Goal: Check status: Check status

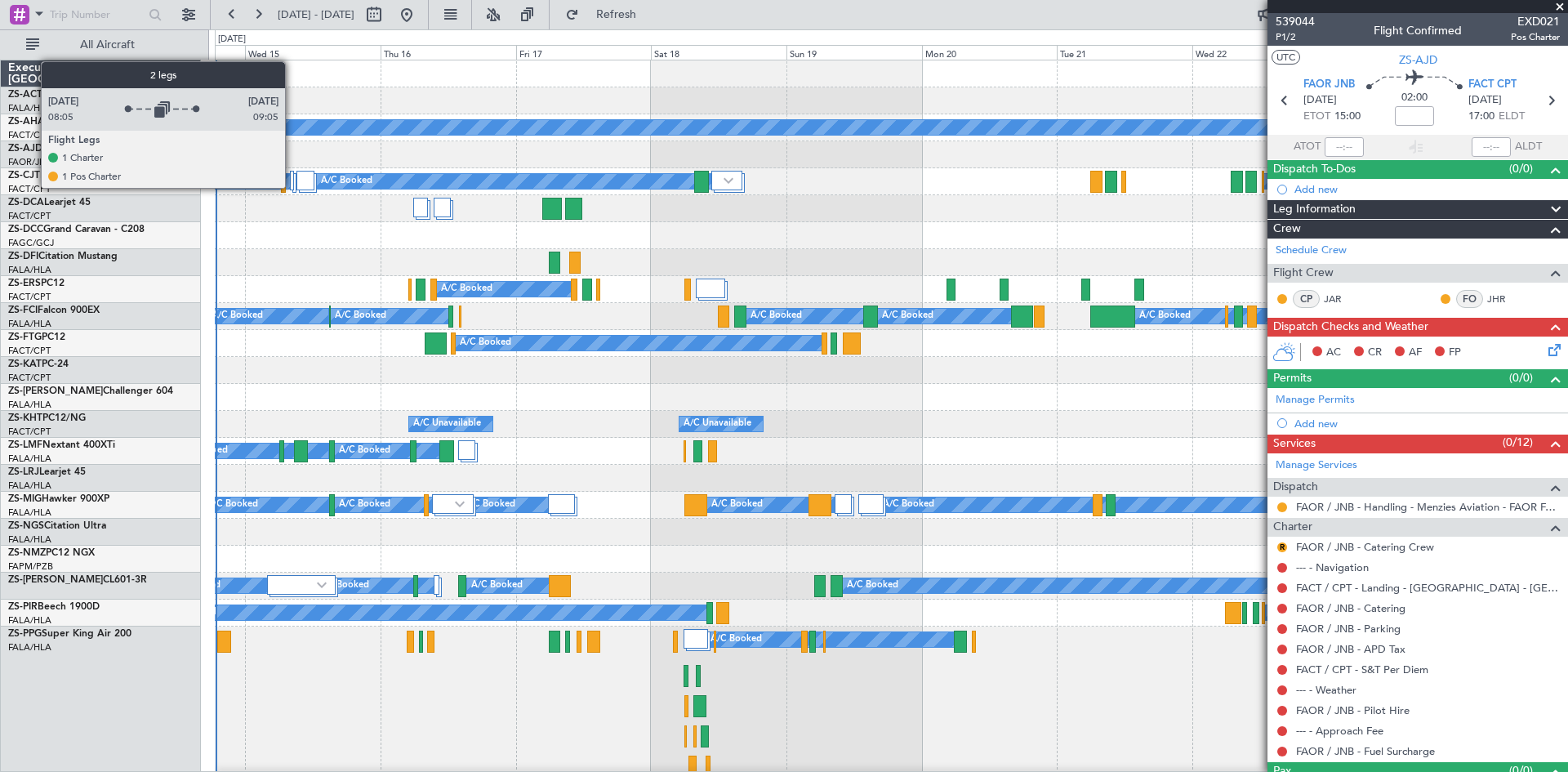
click at [292, 187] on div at bounding box center [292, 180] width 3 height 19
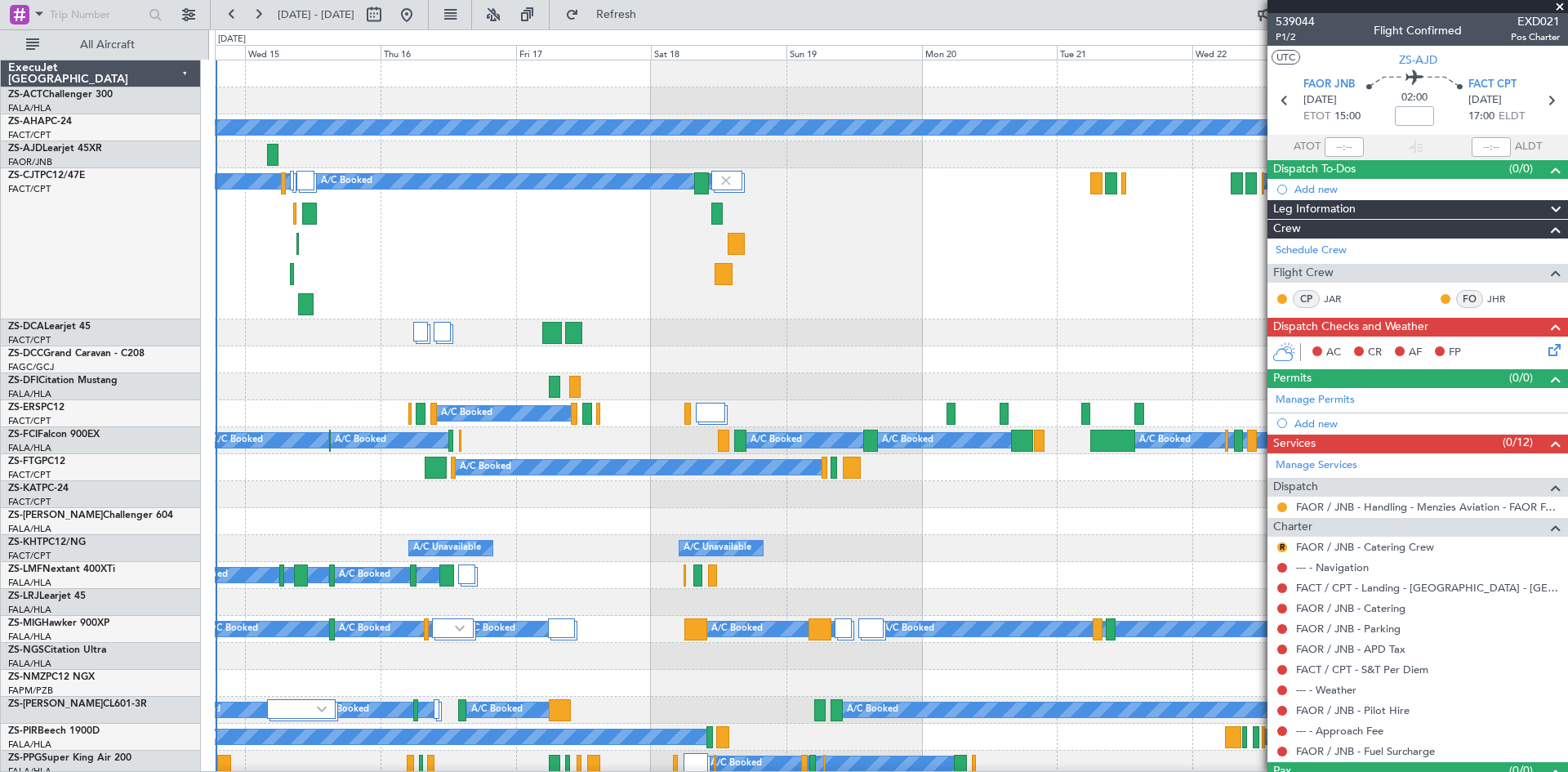
click at [1560, 8] on span at bounding box center [1559, 7] width 16 height 14
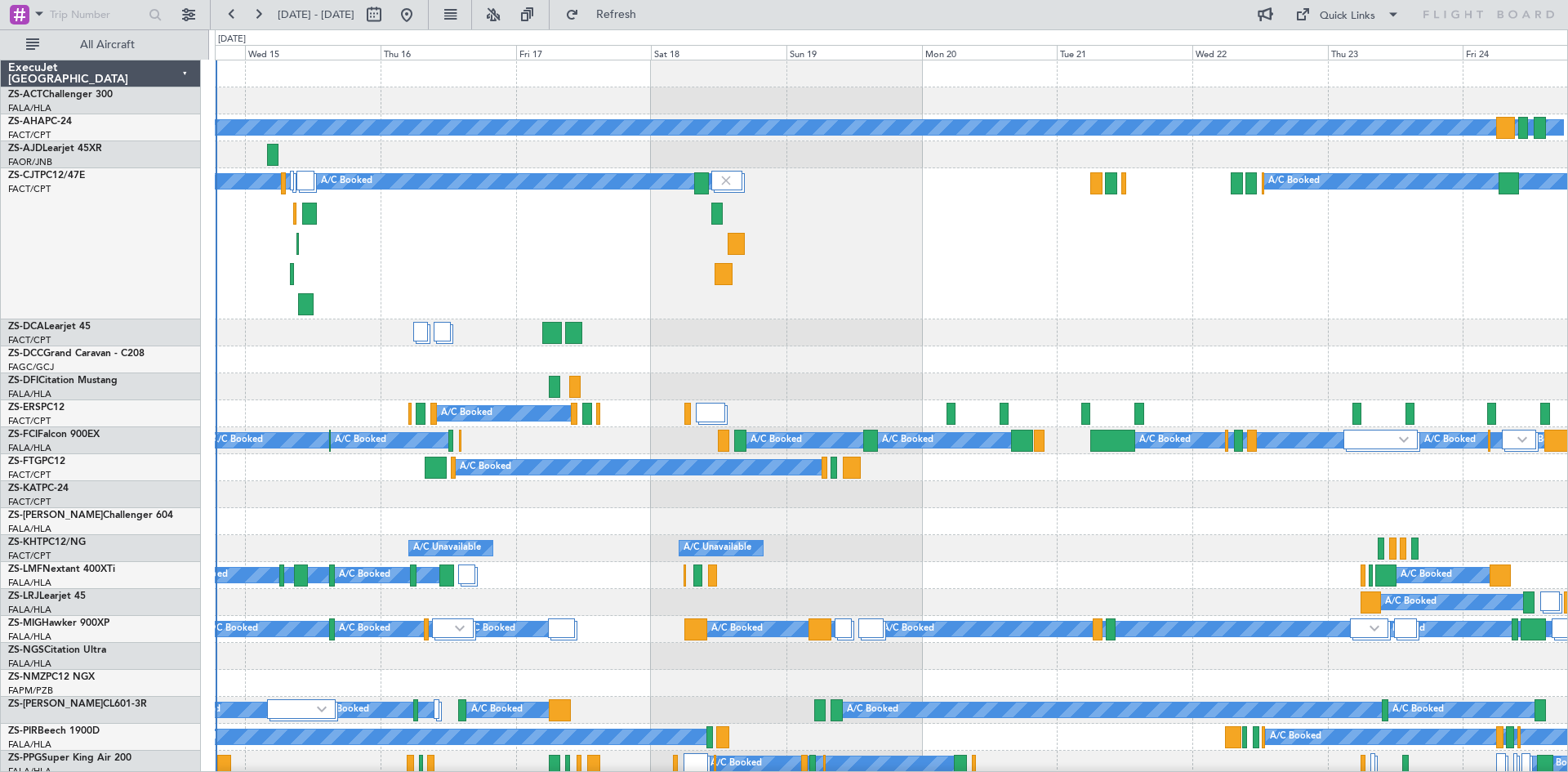
scroll to position [82, 0]
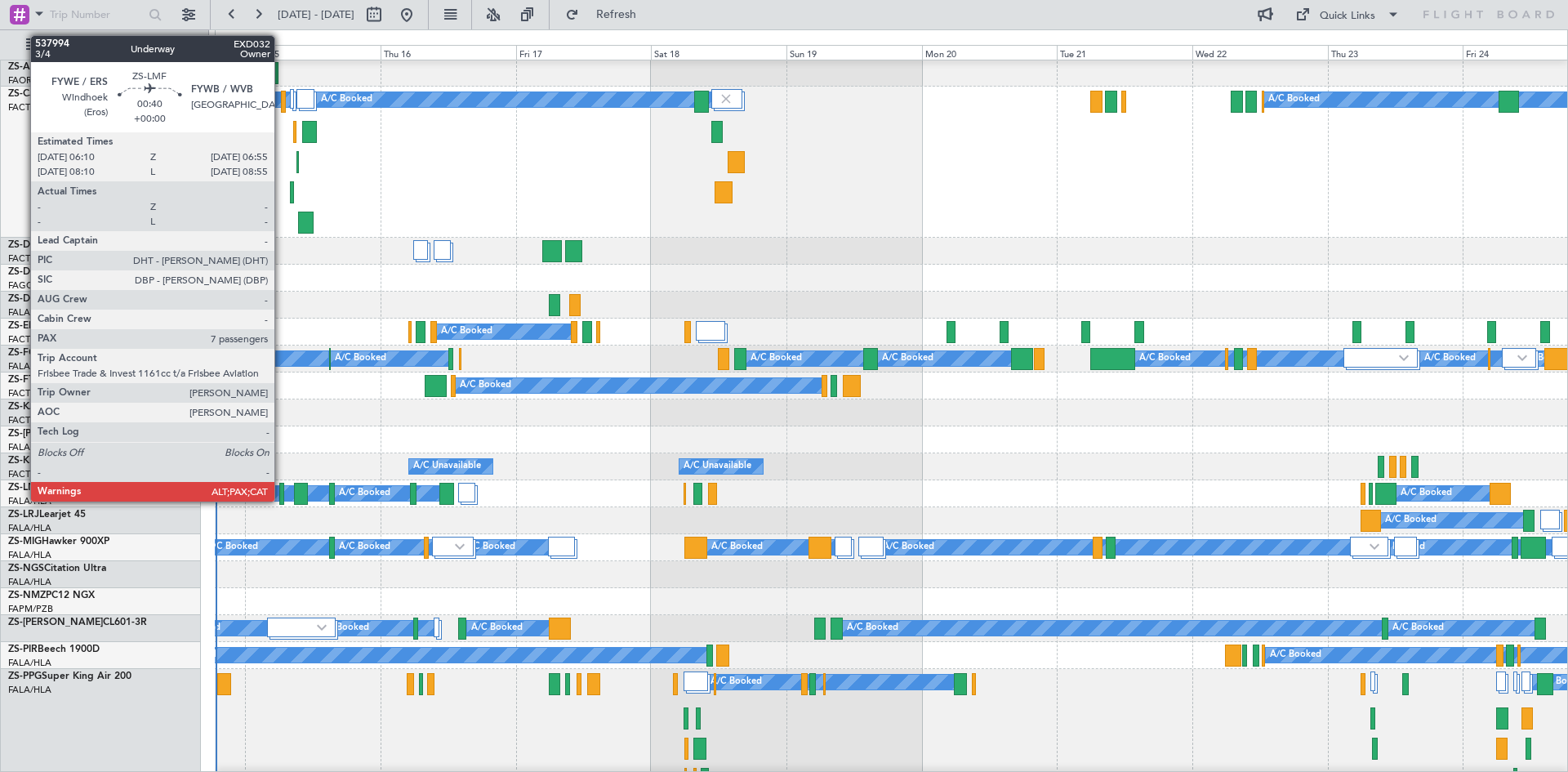
click at [281, 500] on div at bounding box center [281, 494] width 5 height 22
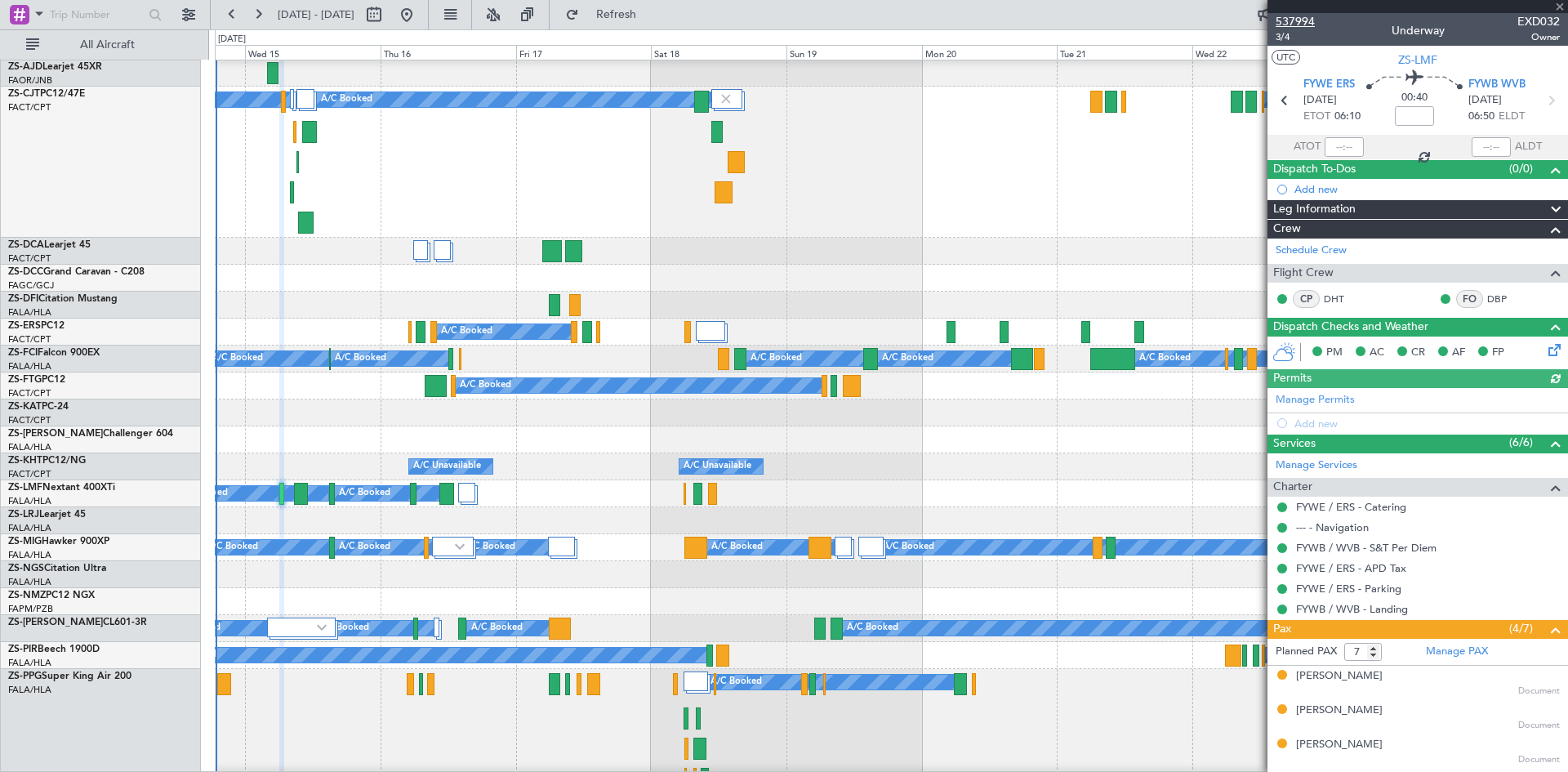
click at [1295, 17] on span "537994" at bounding box center [1295, 22] width 40 height 17
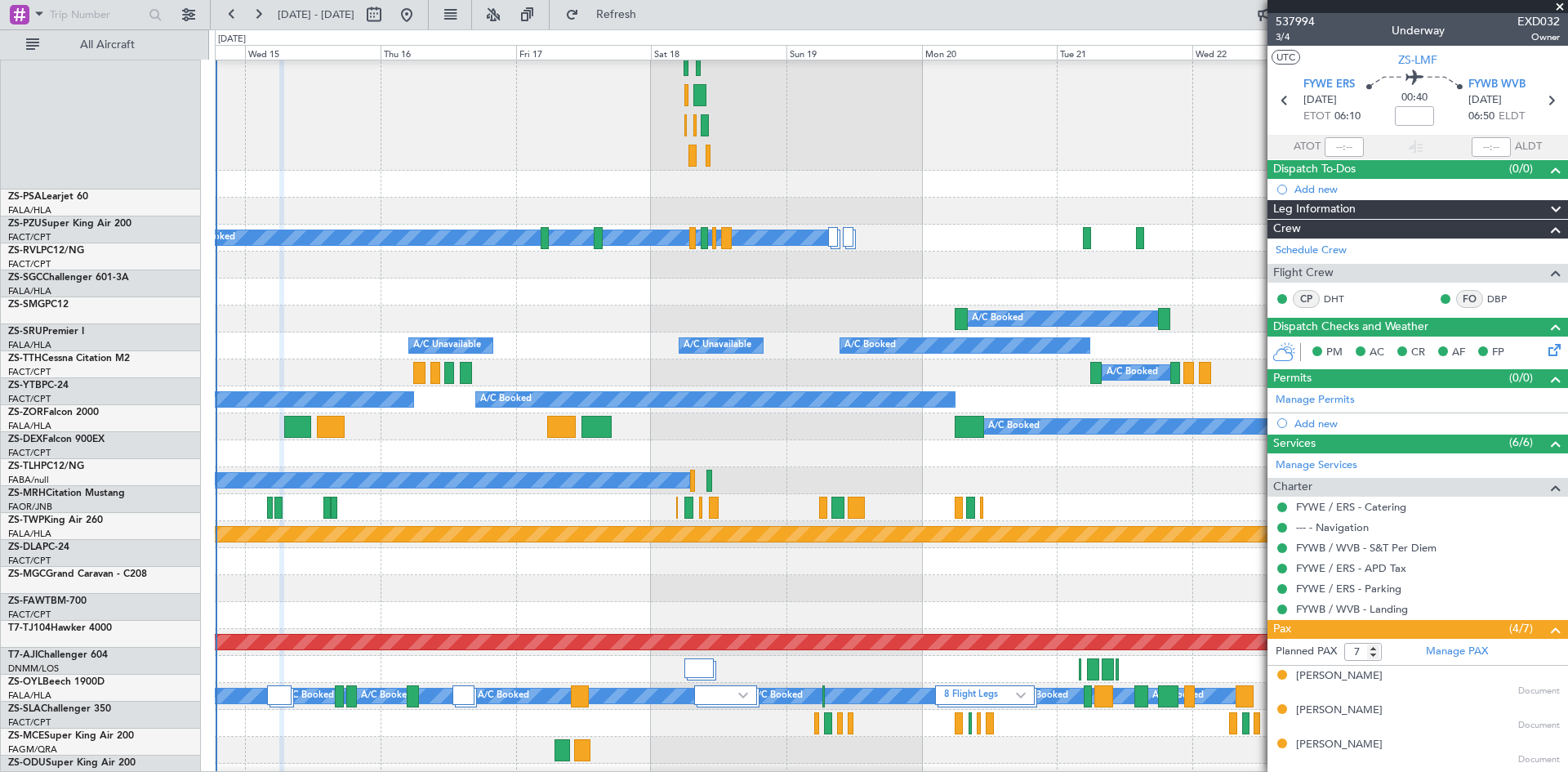
scroll to position [735, 0]
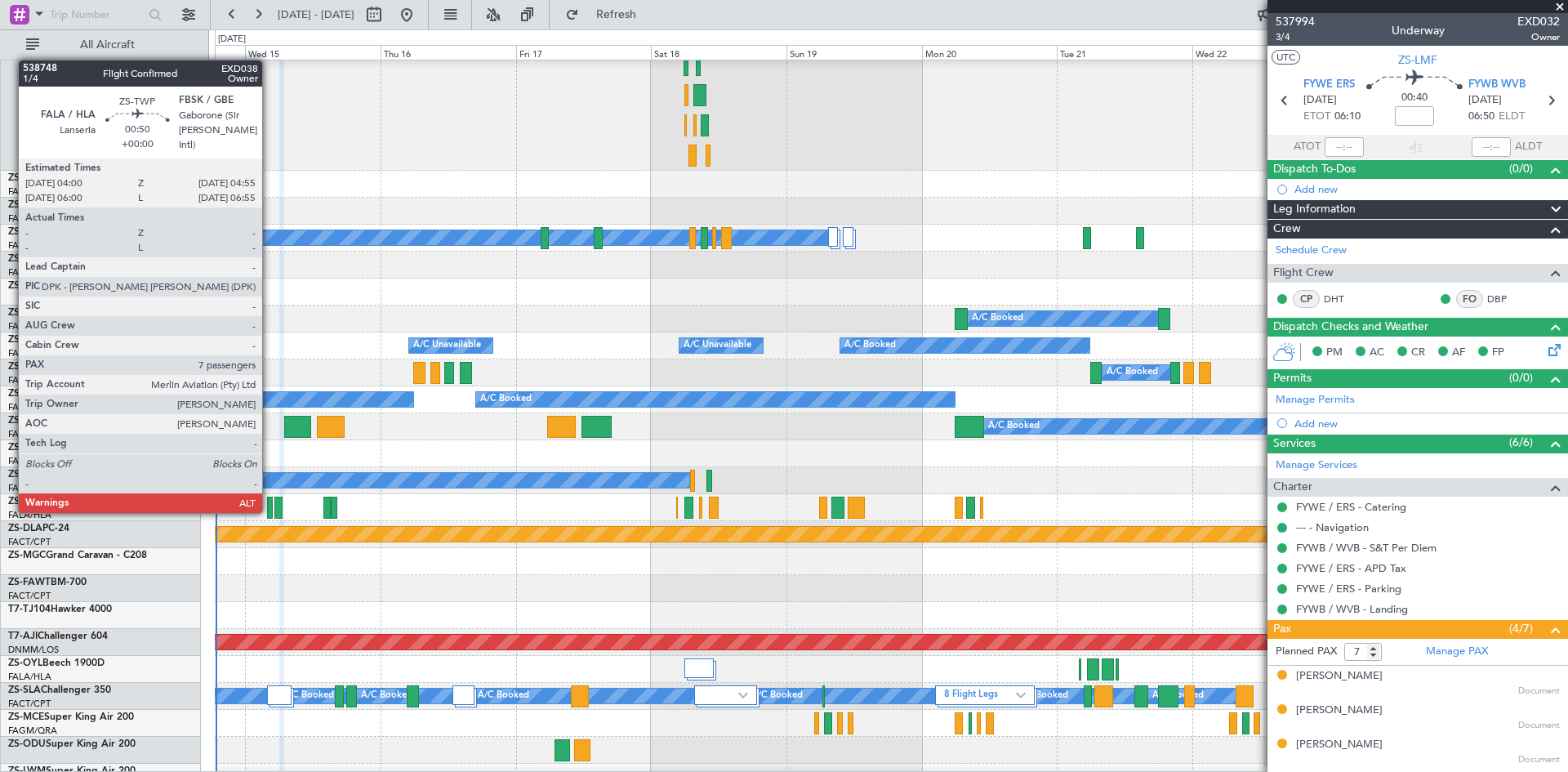
click at [270, 512] on div at bounding box center [270, 507] width 6 height 22
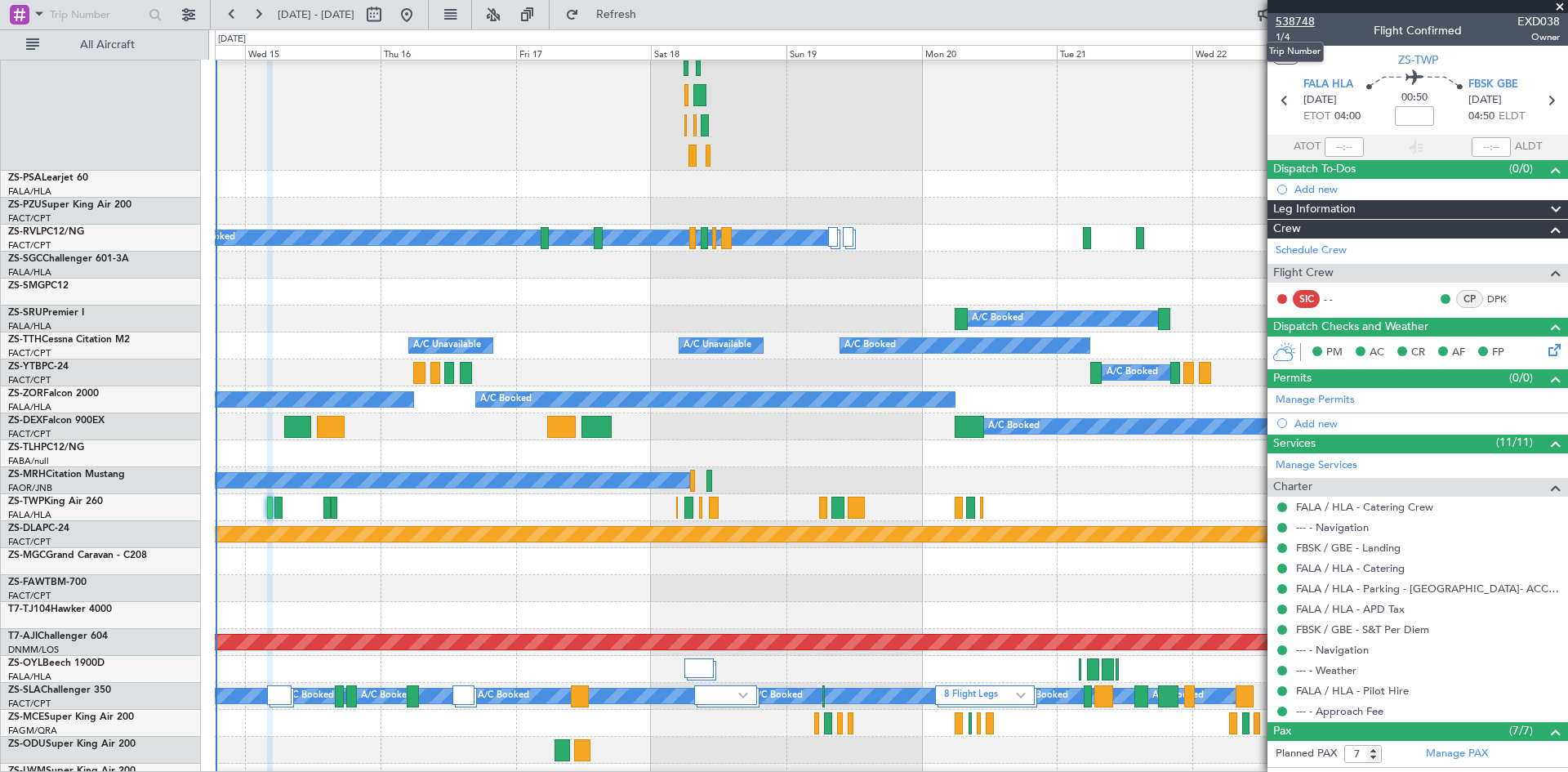
click at [1290, 19] on span "538748" at bounding box center [1295, 22] width 40 height 17
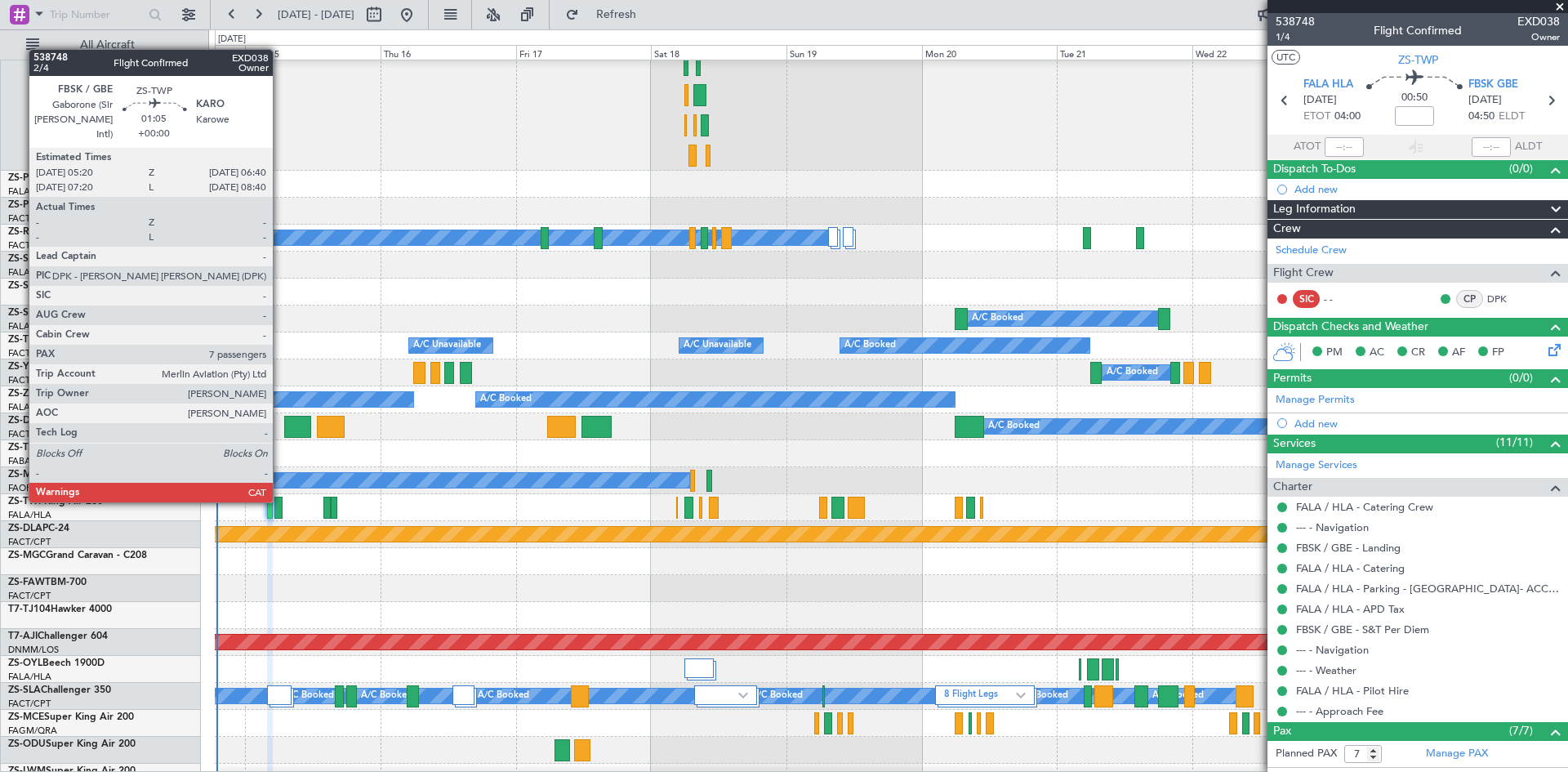
click at [280, 501] on div at bounding box center [279, 507] width 8 height 22
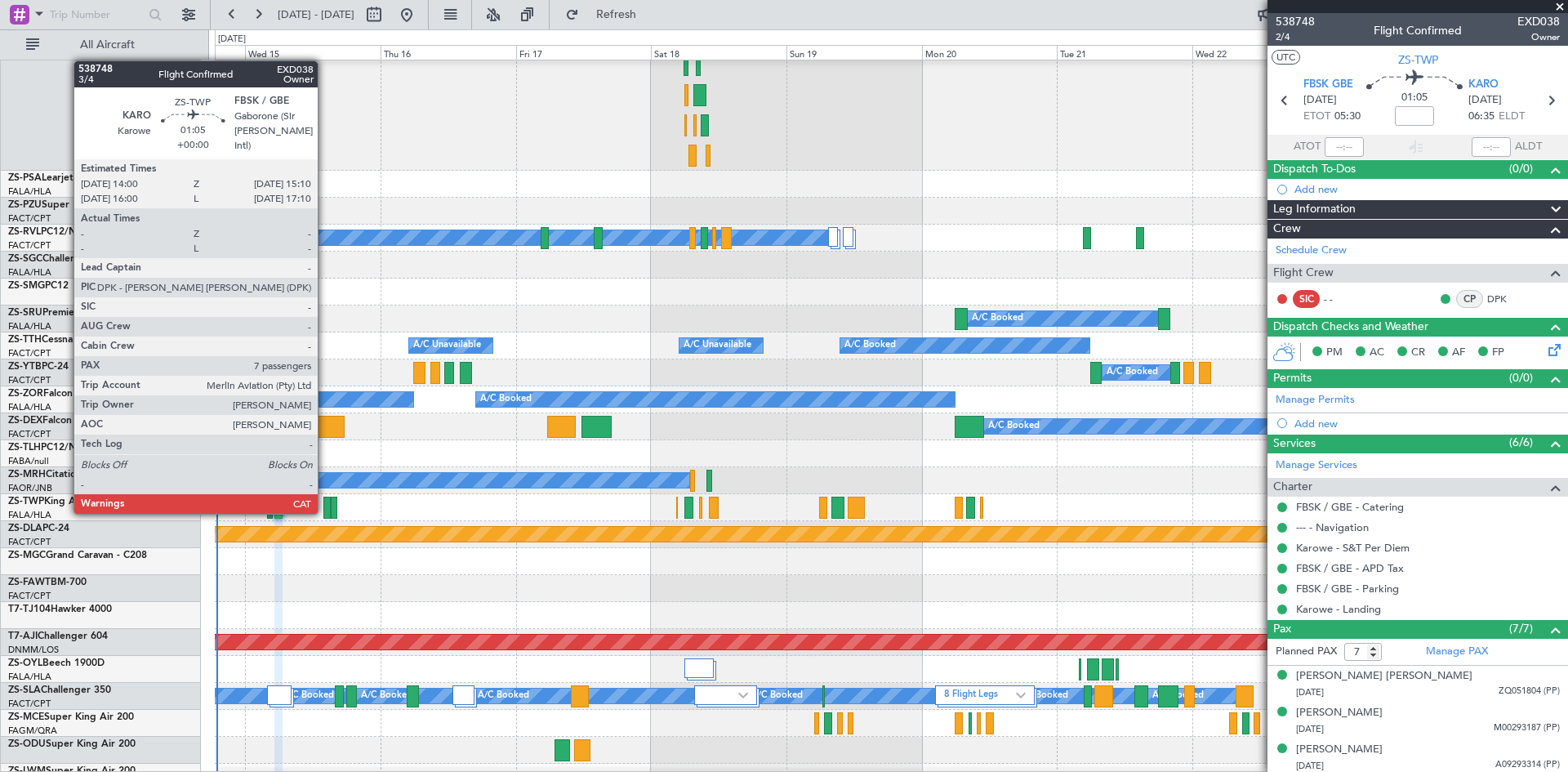
click at [325, 512] on div at bounding box center [327, 507] width 8 height 22
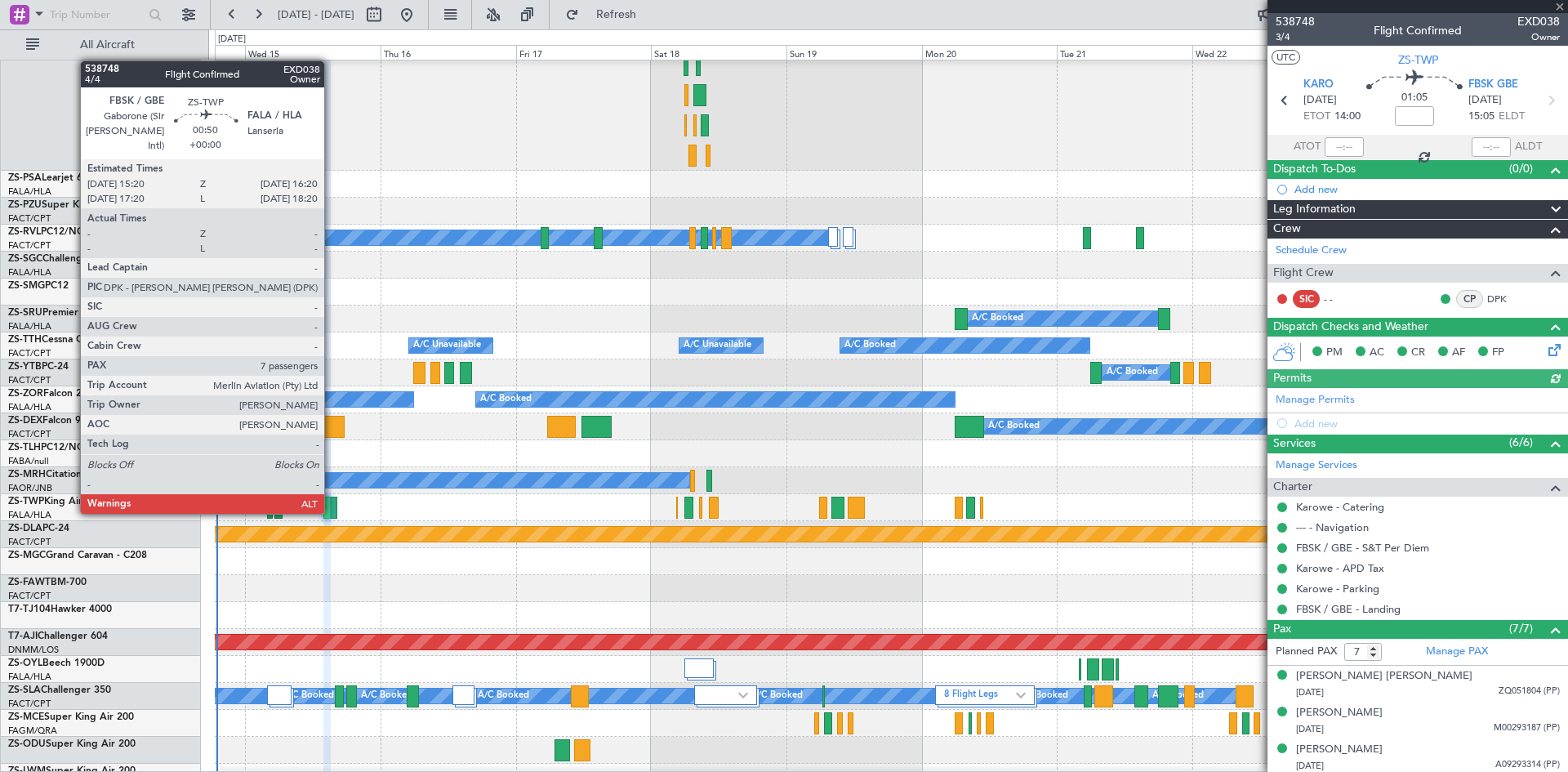
click at [331, 512] on div at bounding box center [333, 507] width 6 height 22
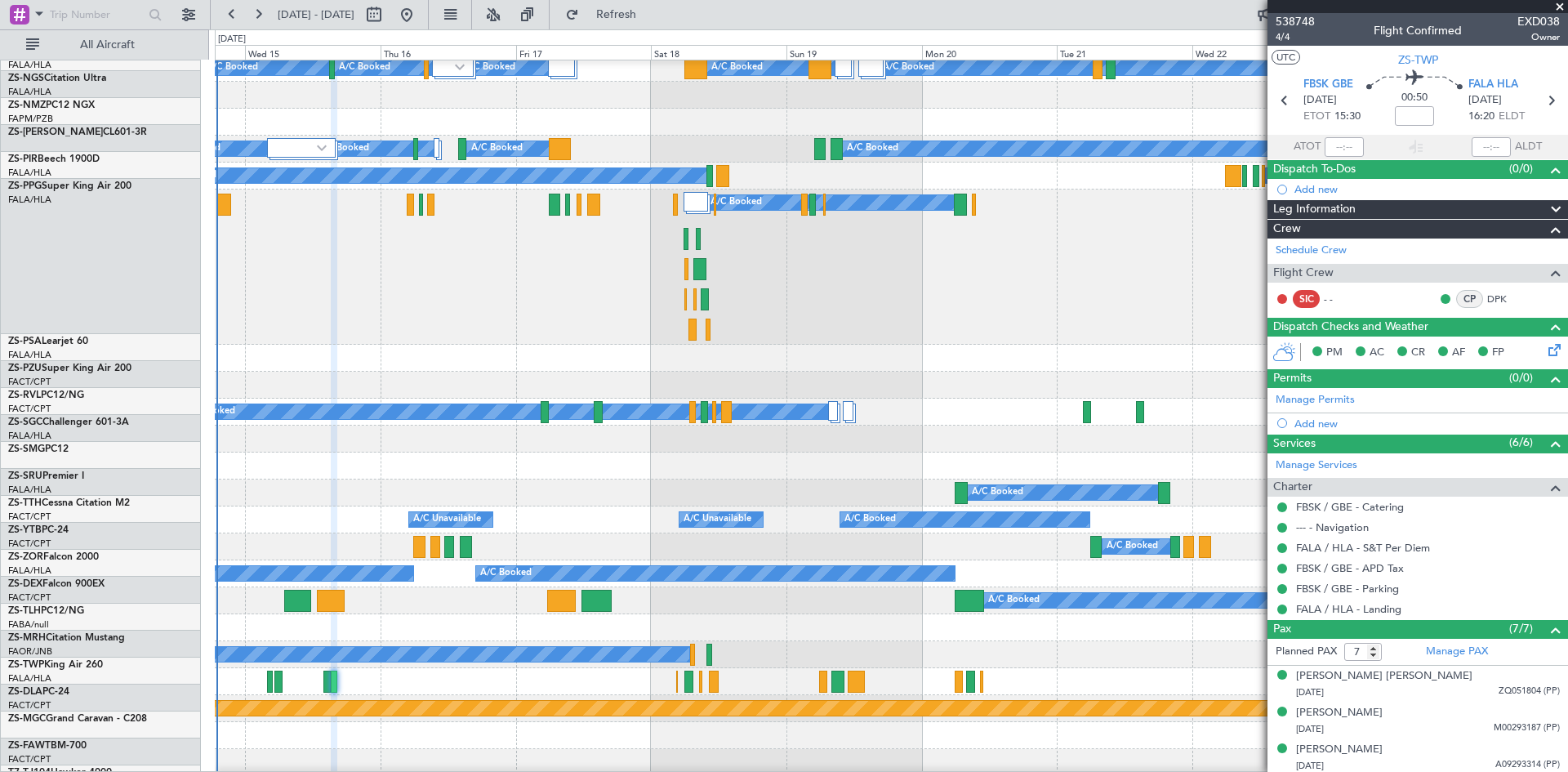
scroll to position [409, 0]
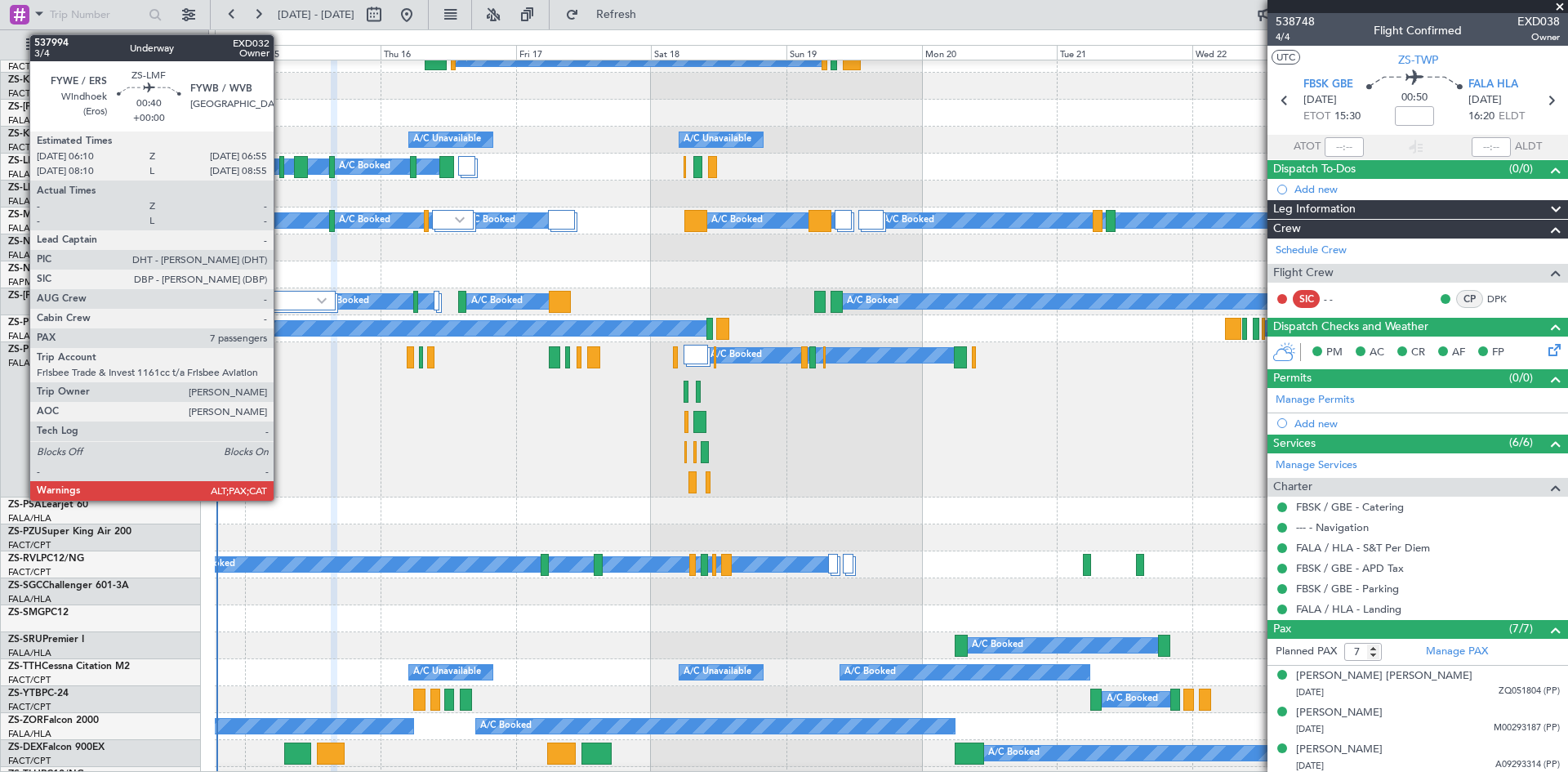
click at [281, 173] on div at bounding box center [281, 167] width 5 height 22
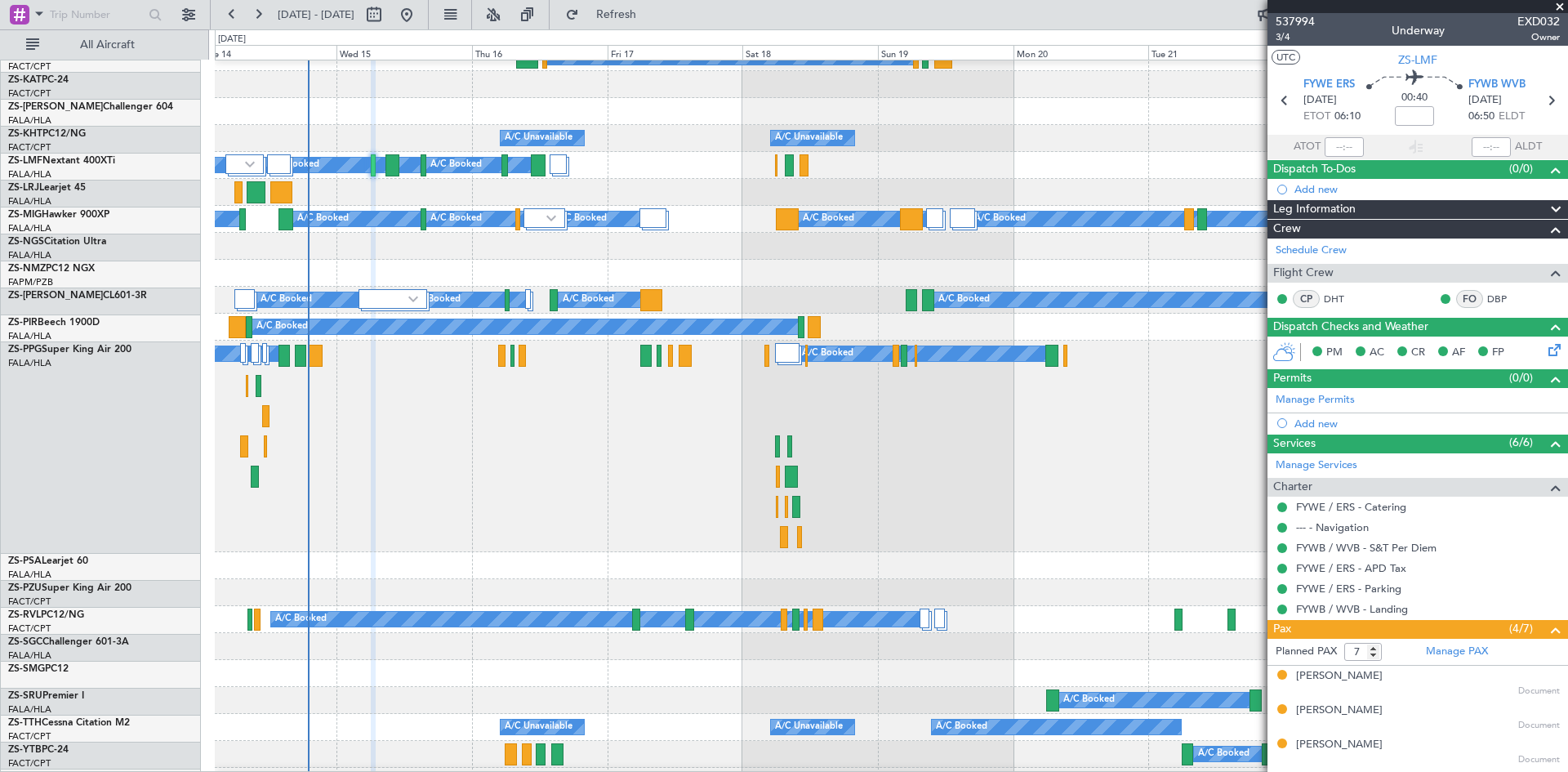
scroll to position [410, 0]
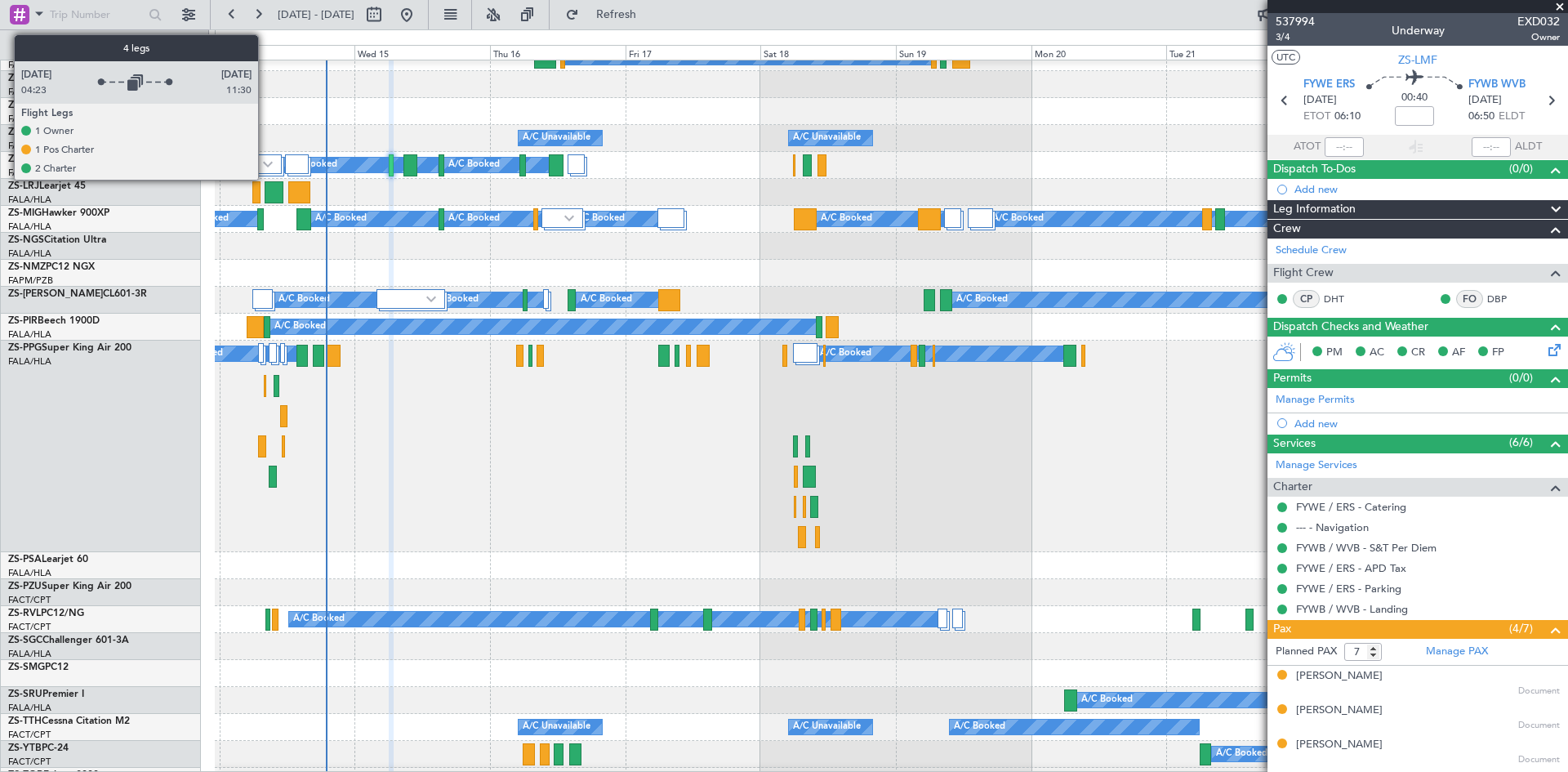
click at [266, 163] on img at bounding box center [268, 164] width 10 height 7
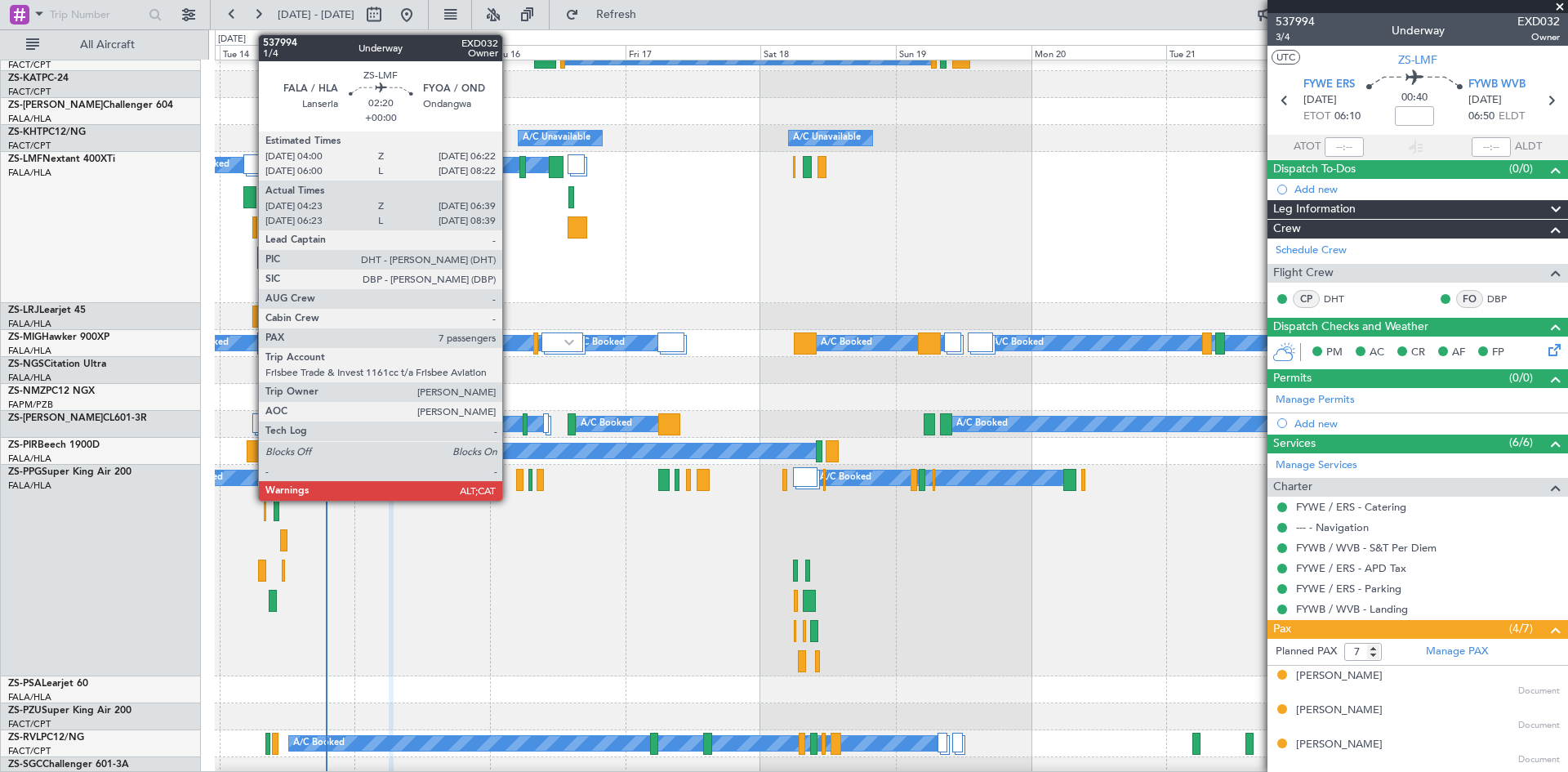
click at [250, 198] on div at bounding box center [250, 197] width 13 height 22
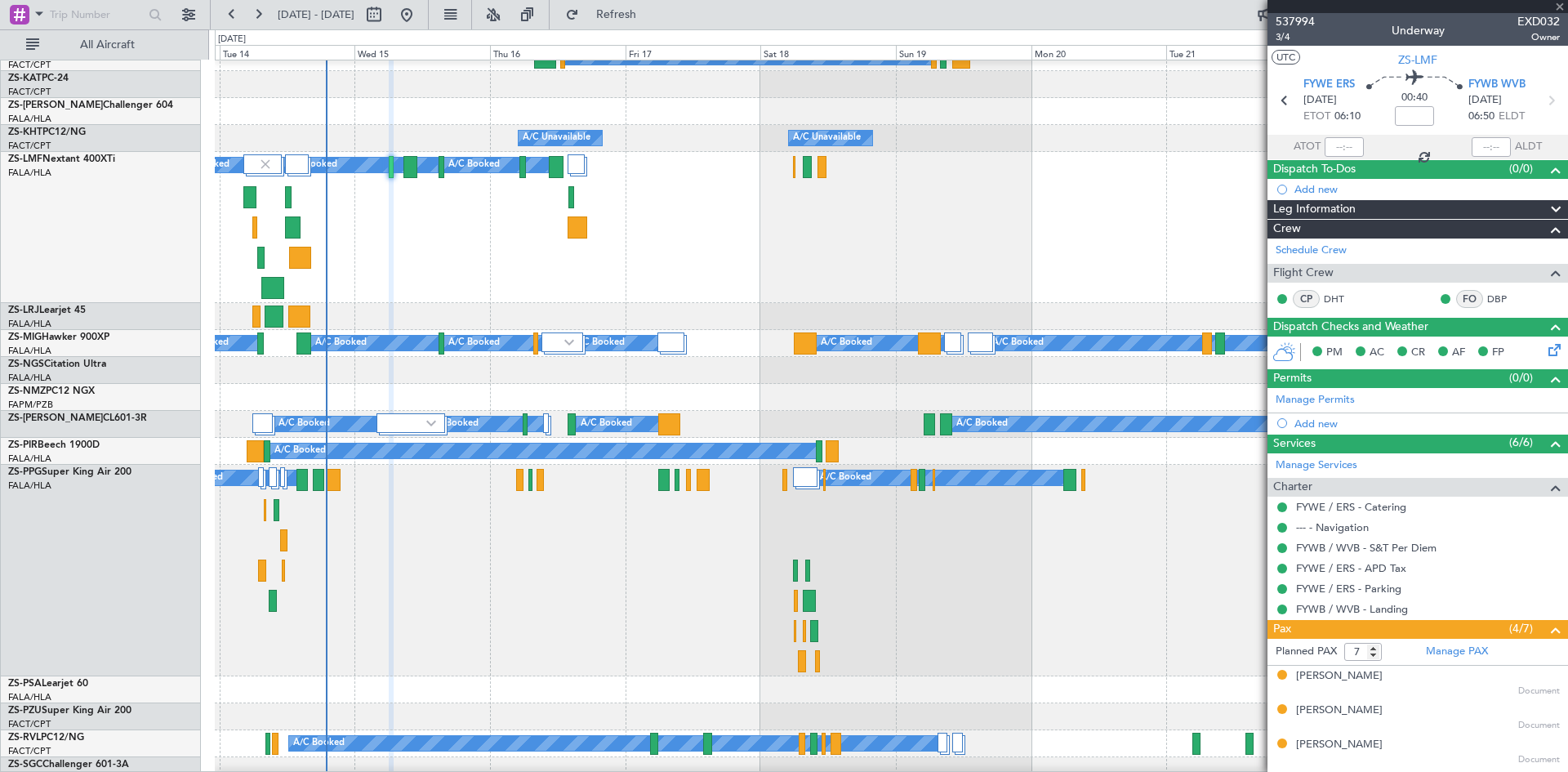
type input "04:23"
type input "06:37"
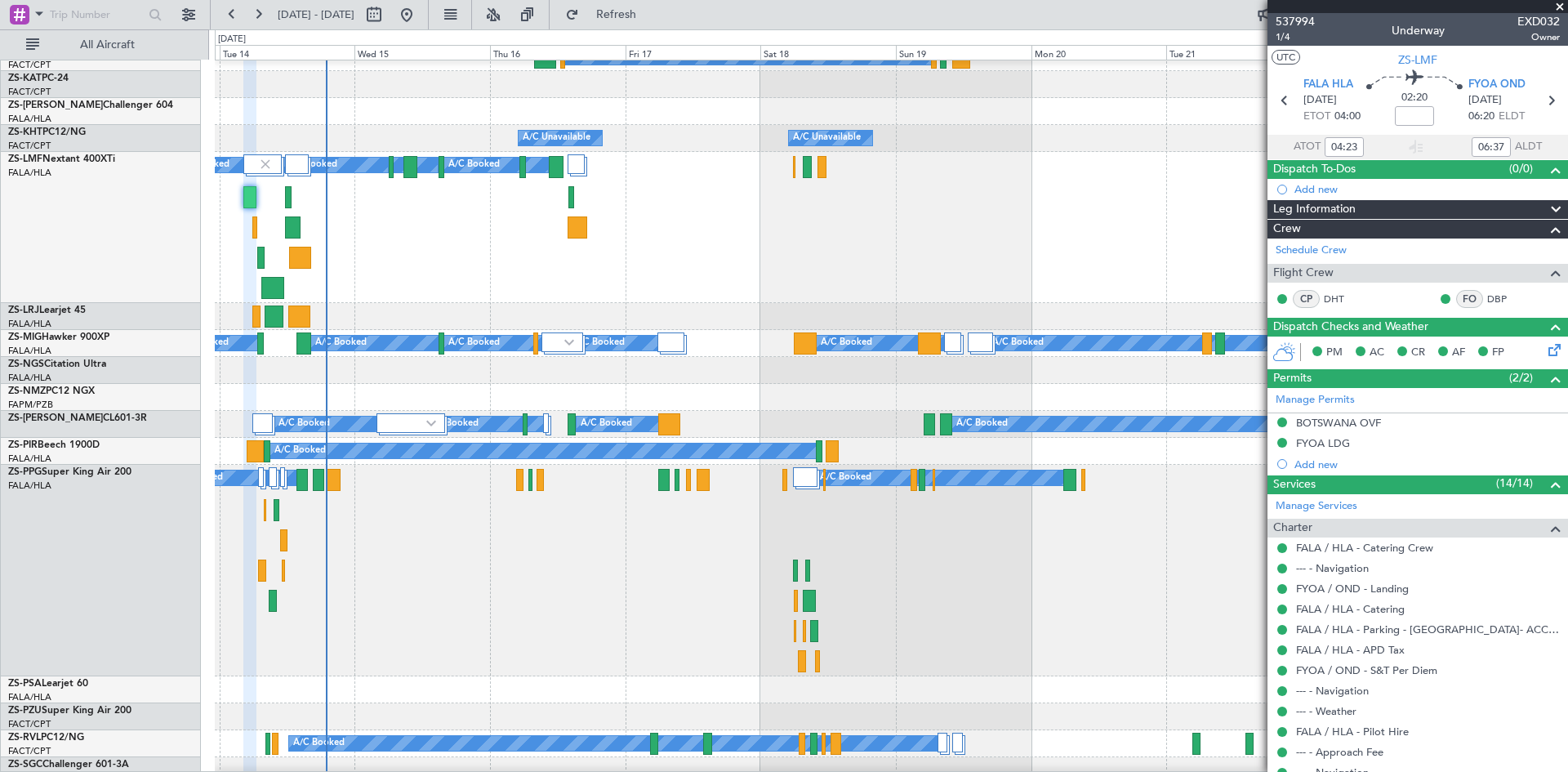
click at [563, 549] on div "A/C Booked A/C Booked A/C Booked A/C Booked" at bounding box center [891, 570] width 1352 height 212
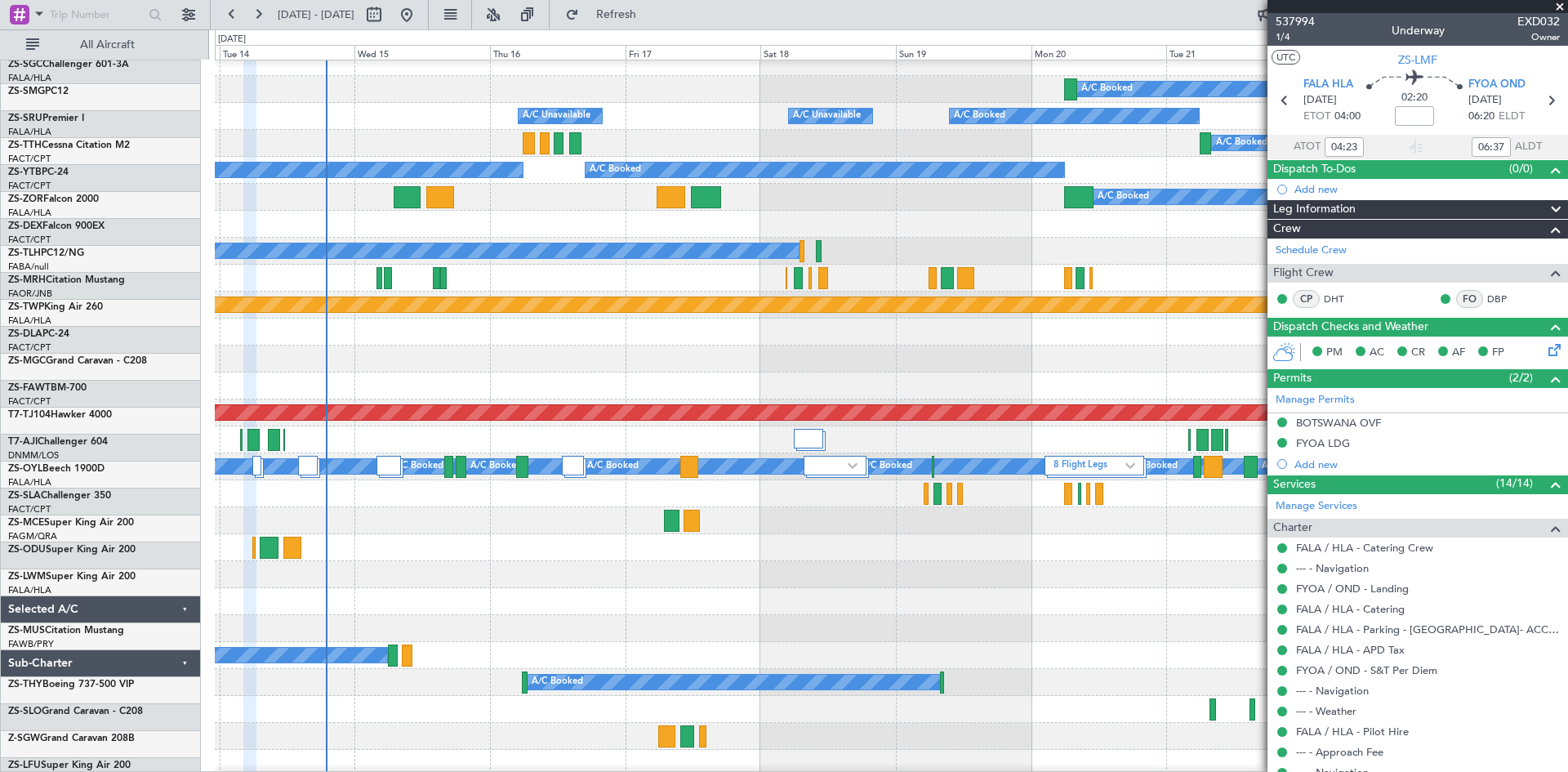
scroll to position [1145, 0]
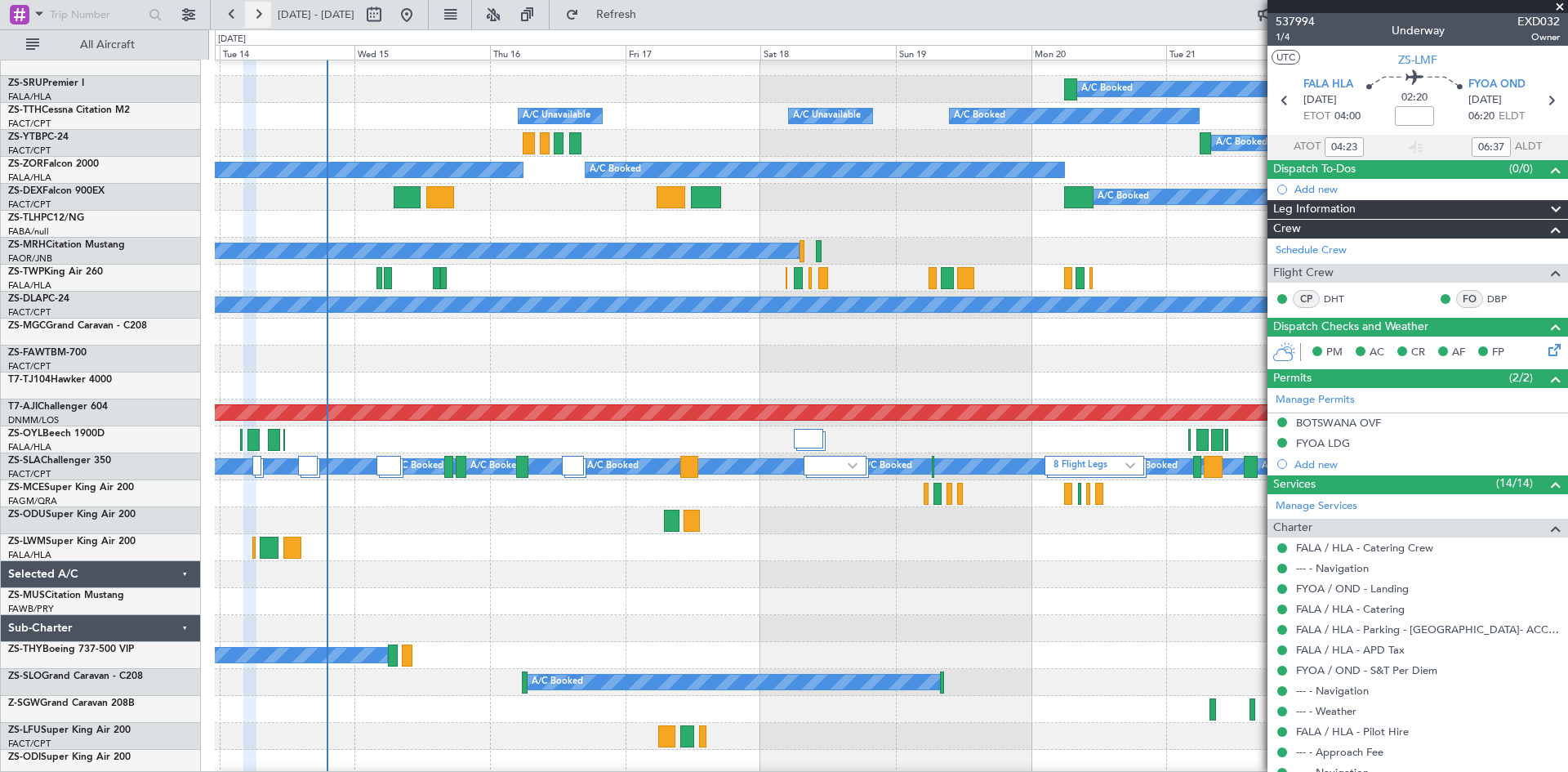
click at [263, 11] on button at bounding box center [258, 14] width 26 height 26
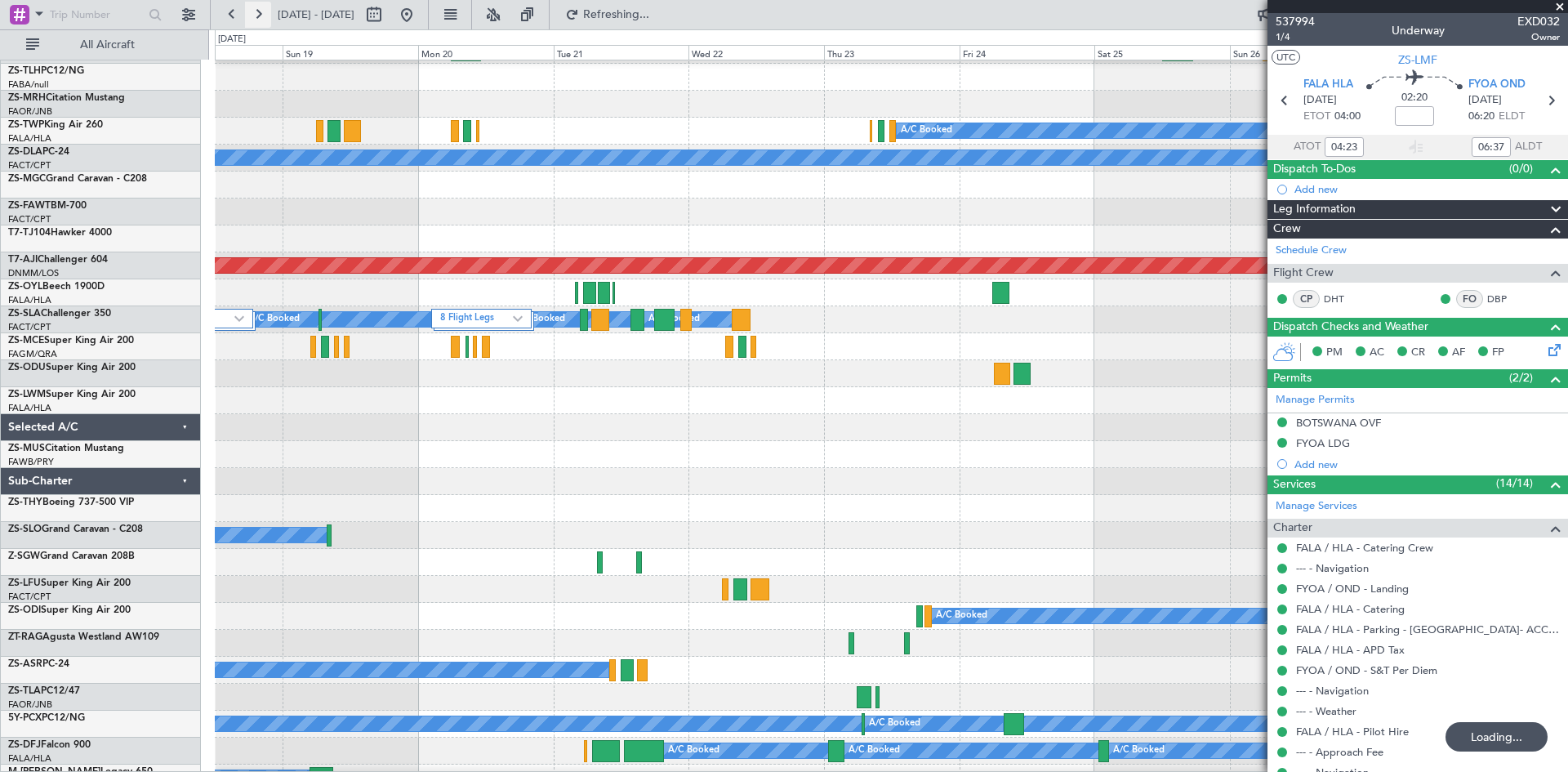
click at [263, 11] on button at bounding box center [258, 14] width 26 height 26
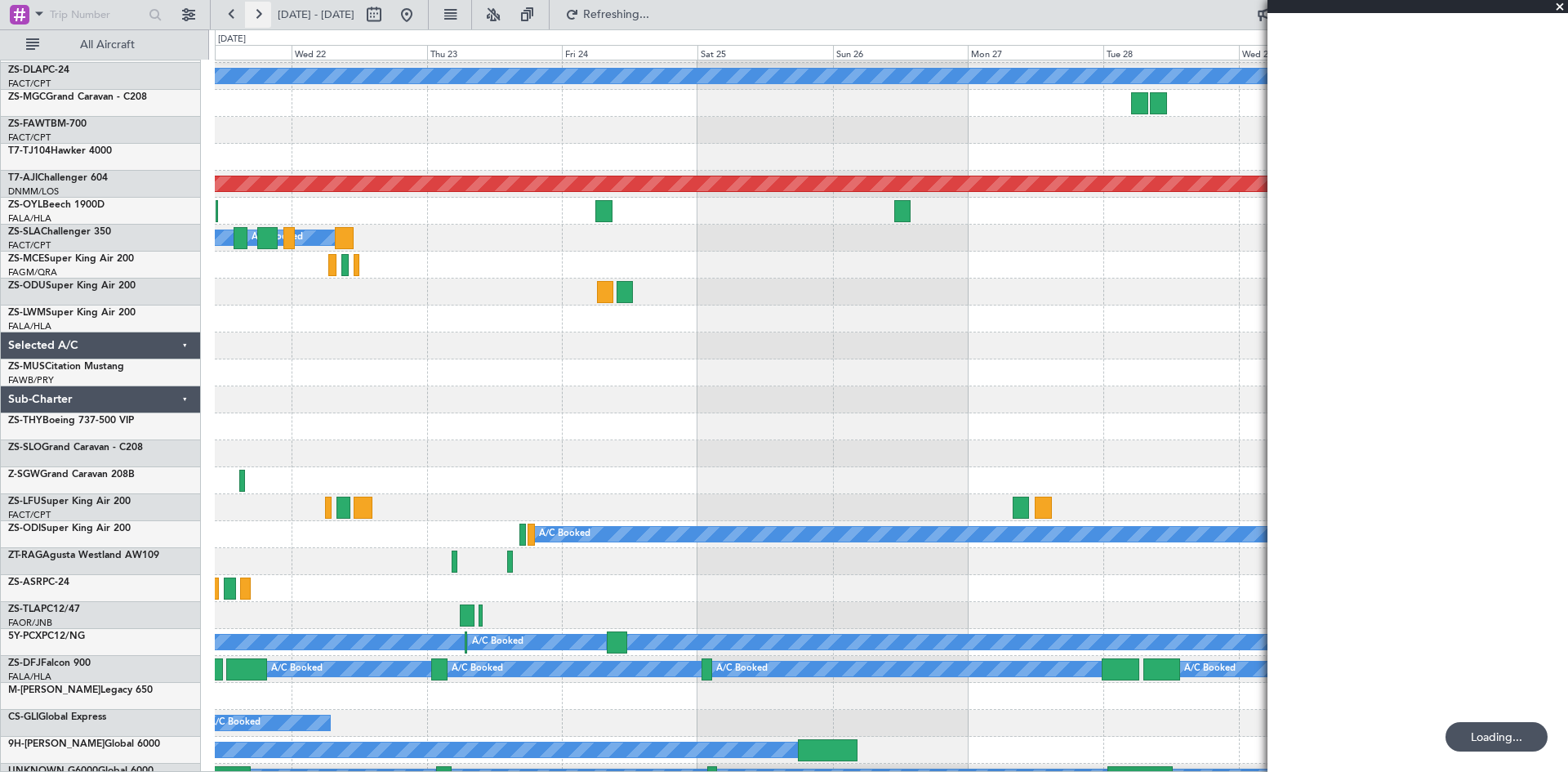
click at [263, 11] on button at bounding box center [258, 14] width 26 height 26
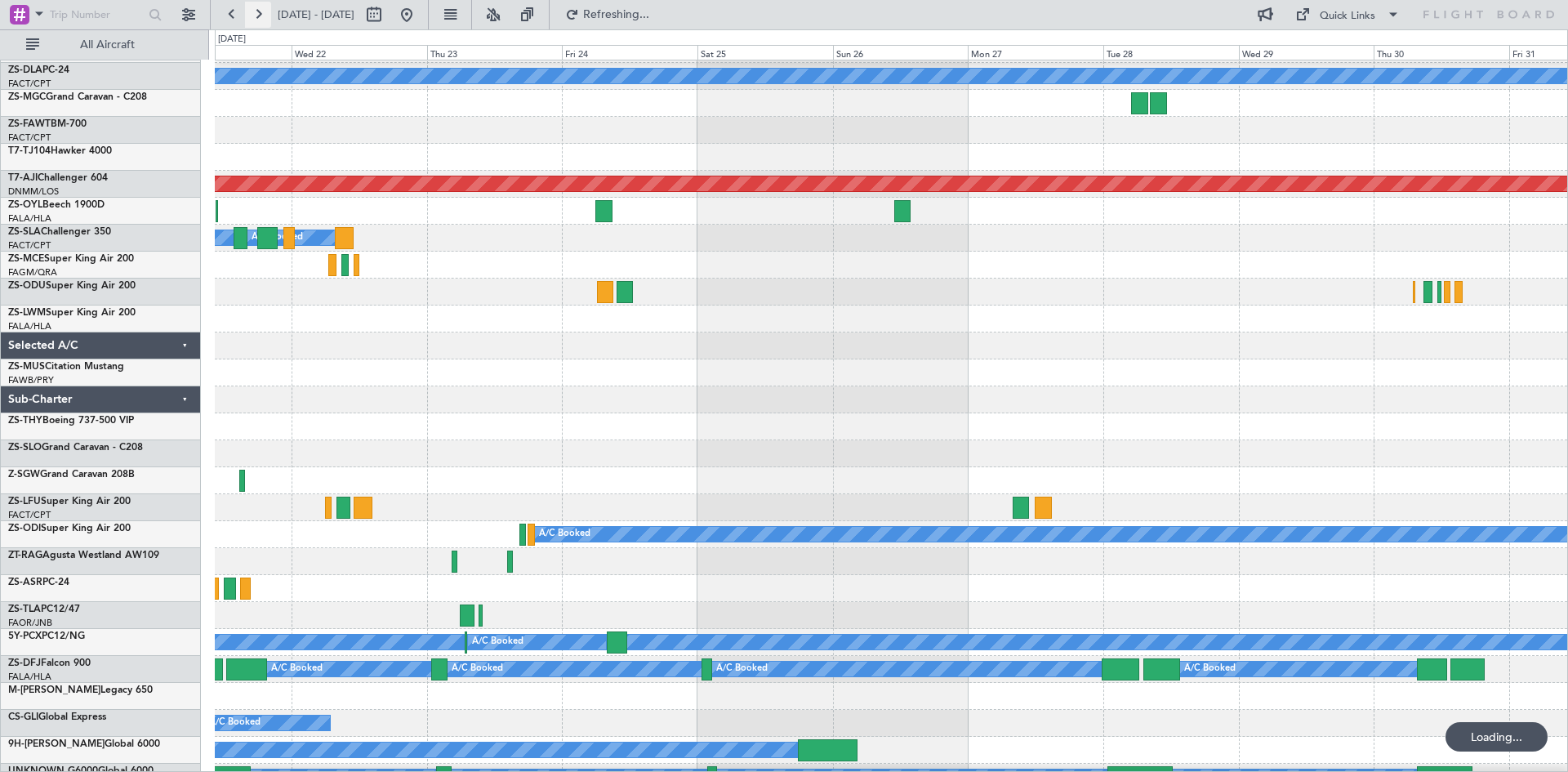
click at [263, 11] on button at bounding box center [258, 14] width 26 height 26
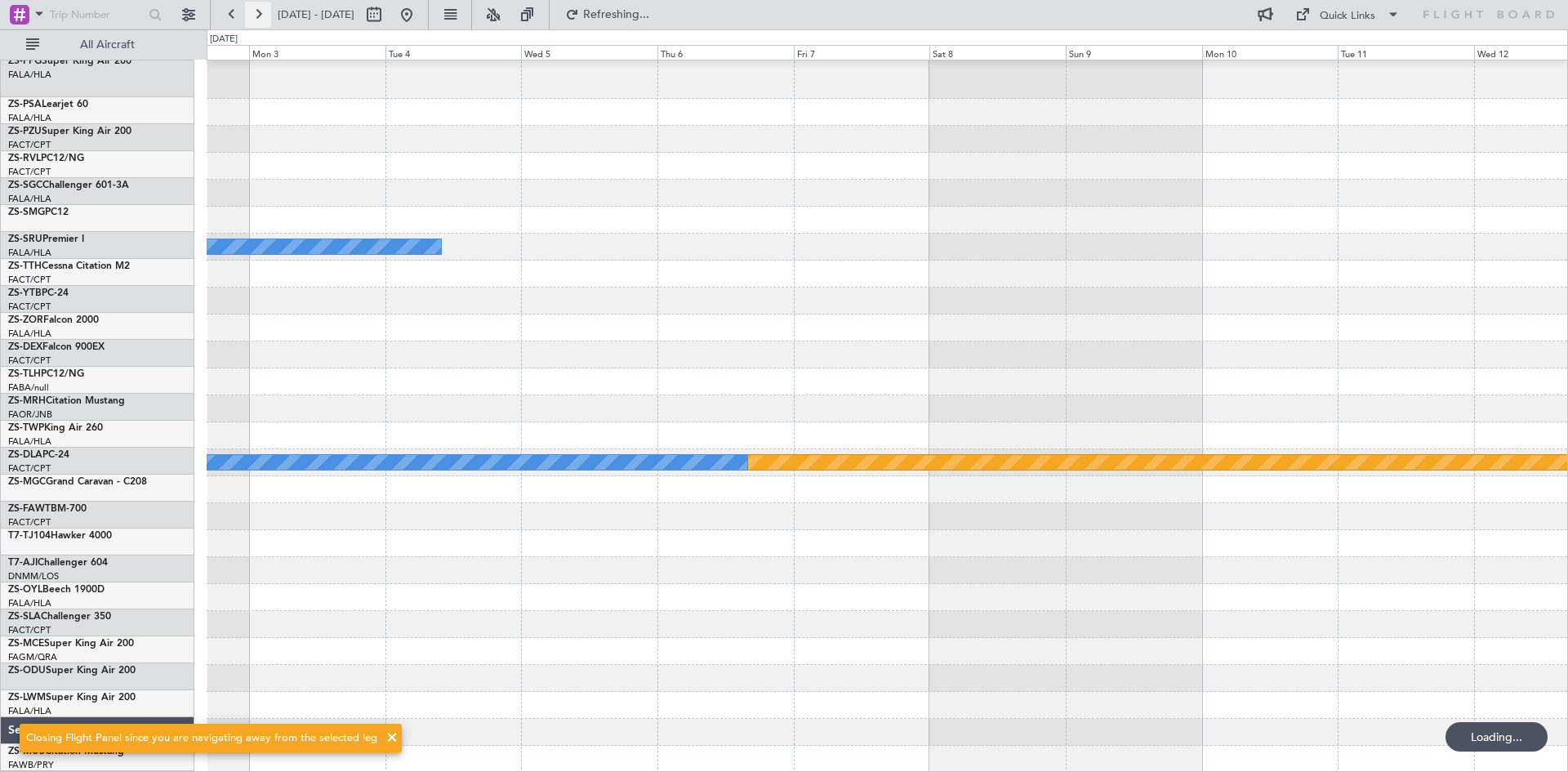
scroll to position [603, 0]
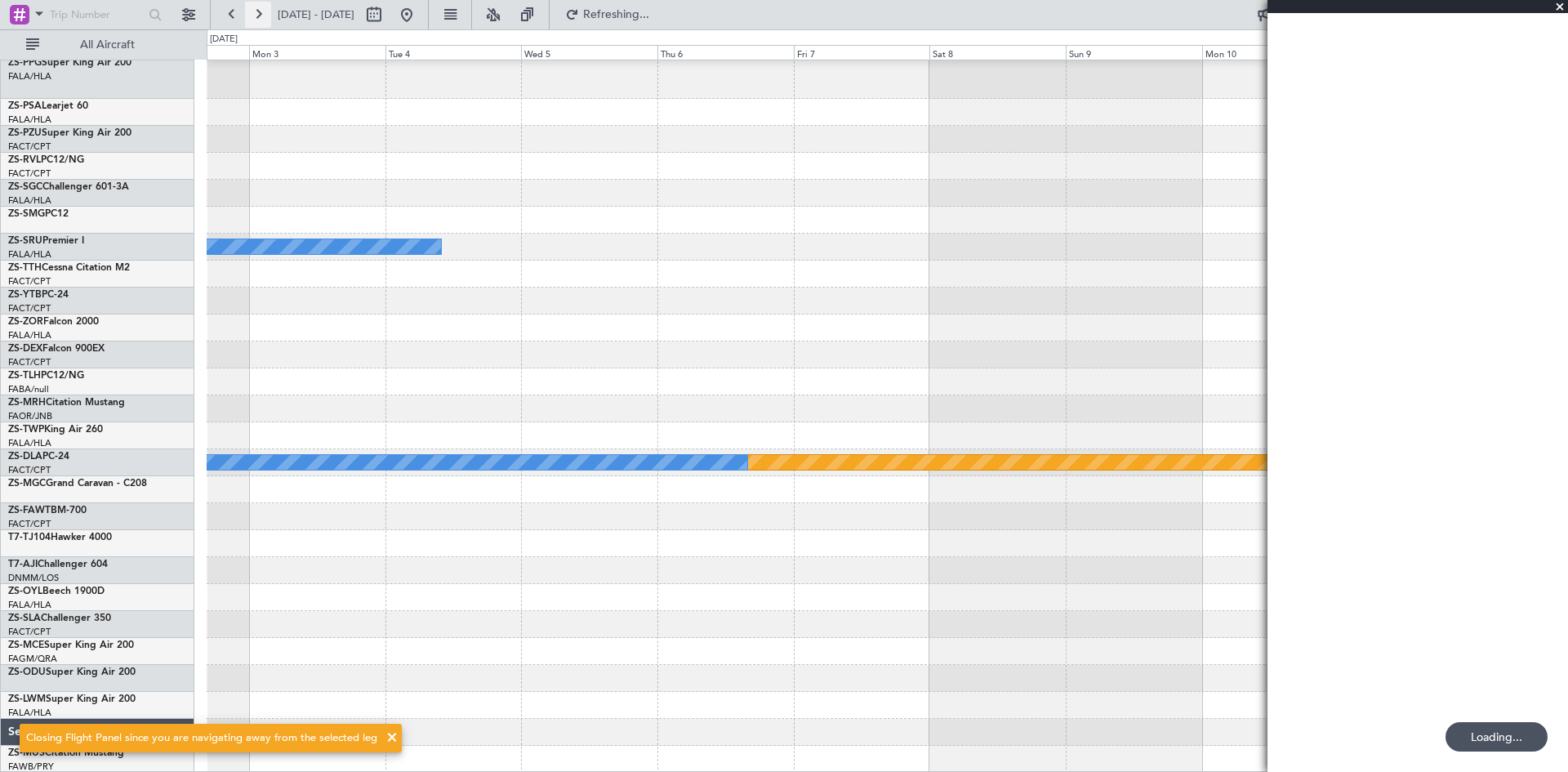
click at [263, 11] on button at bounding box center [258, 14] width 26 height 26
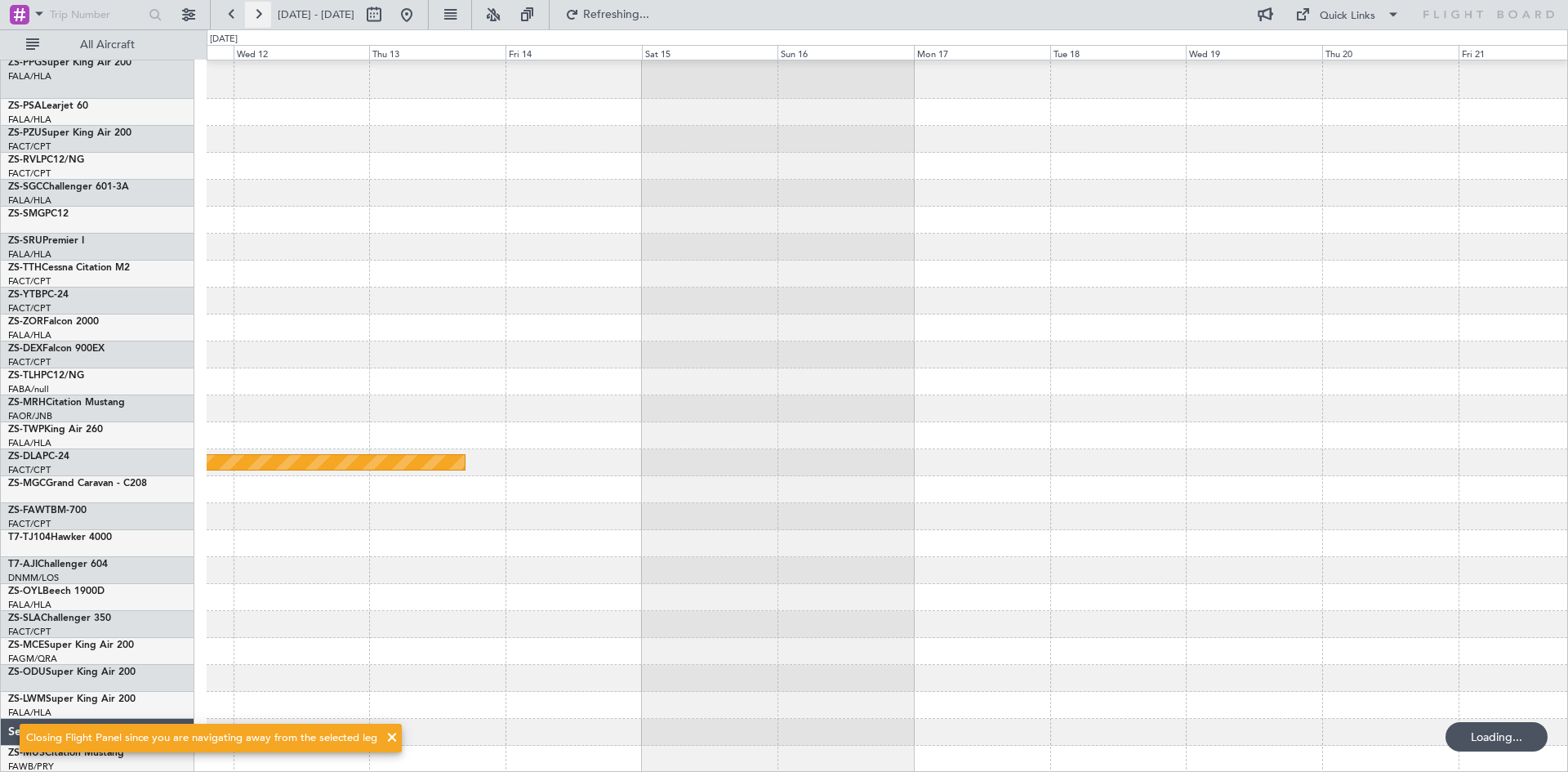
click at [263, 11] on button at bounding box center [258, 14] width 26 height 26
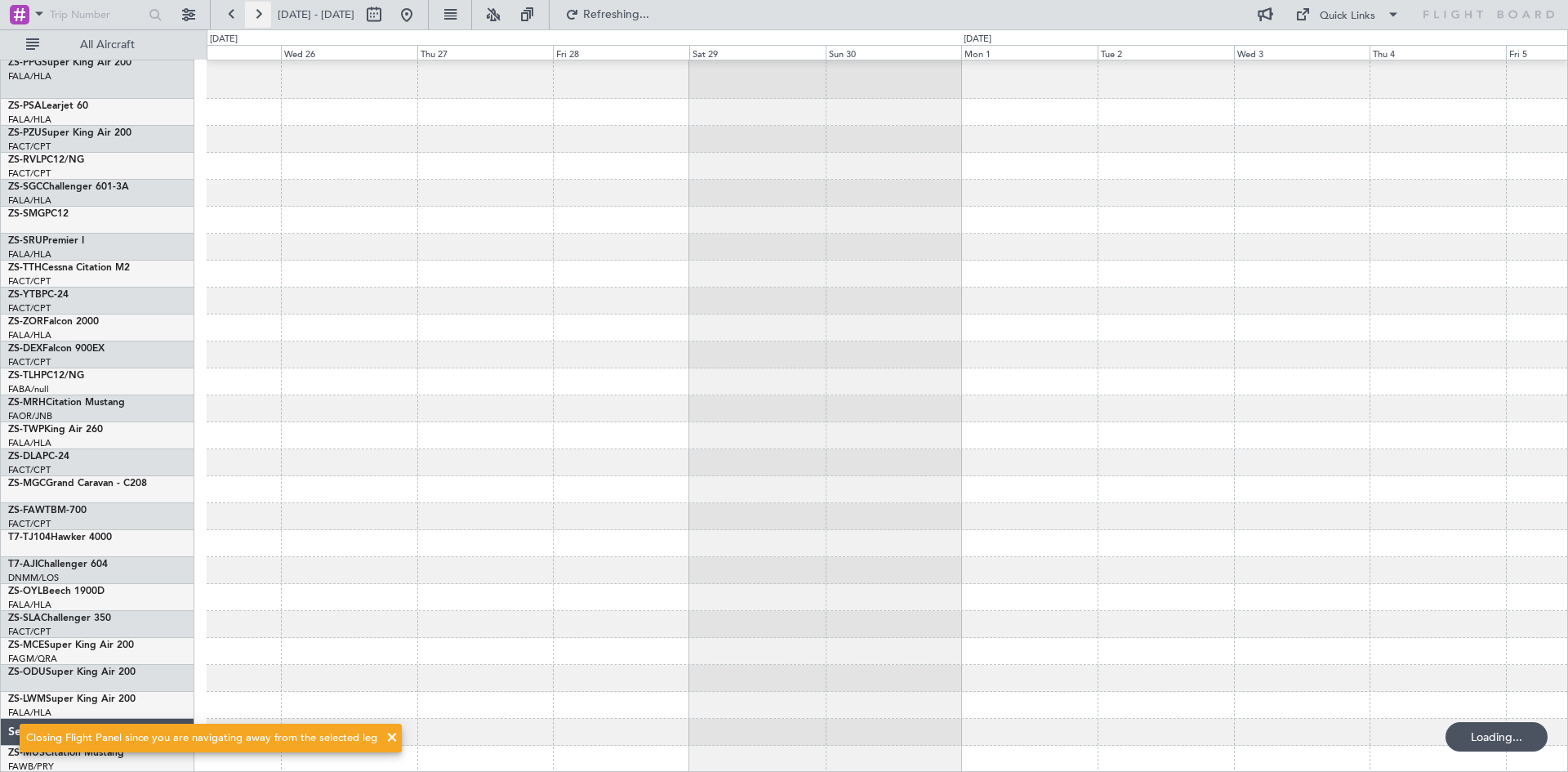
click at [263, 11] on button at bounding box center [258, 14] width 26 height 26
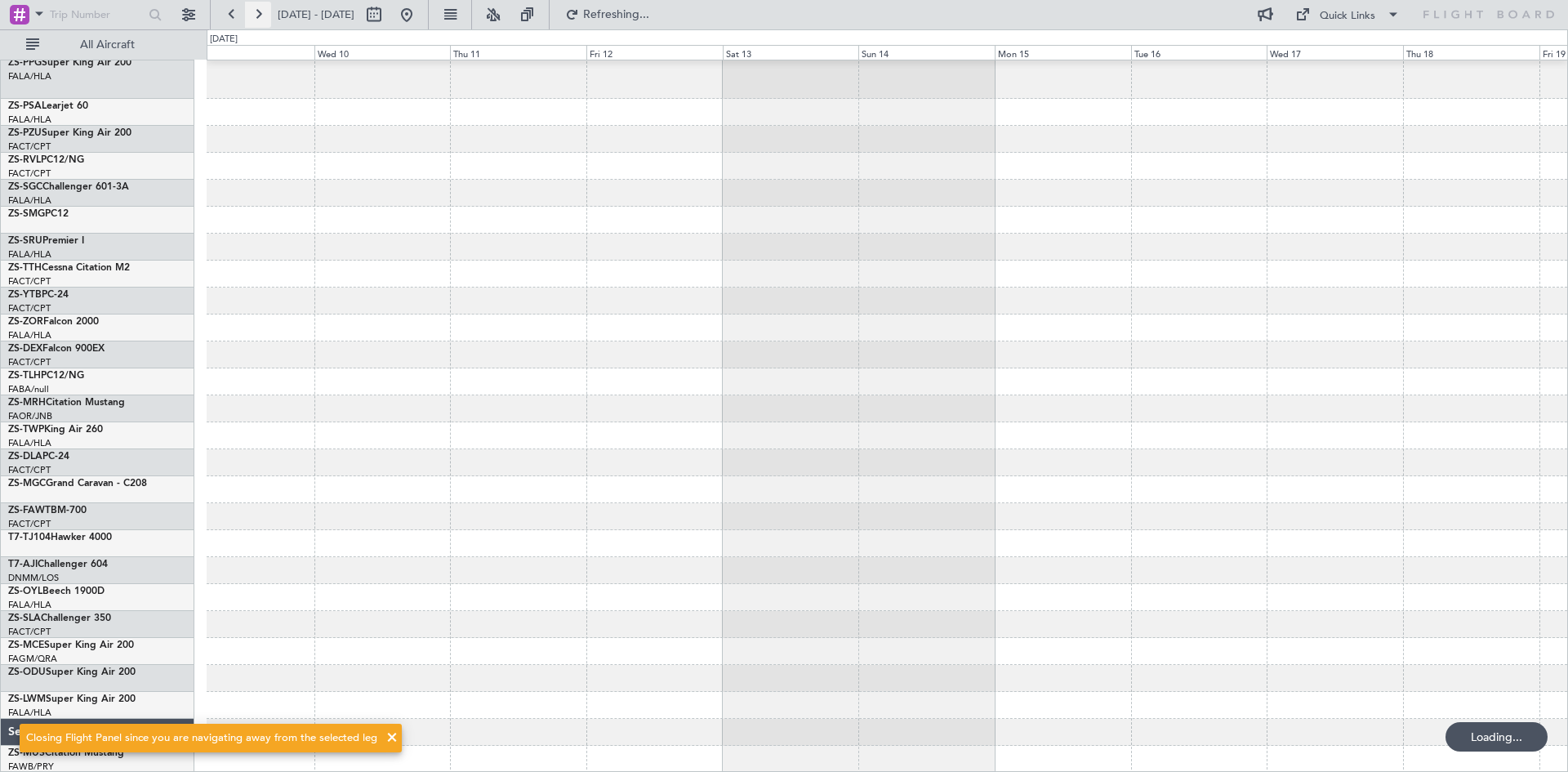
click at [263, 11] on button at bounding box center [258, 14] width 26 height 26
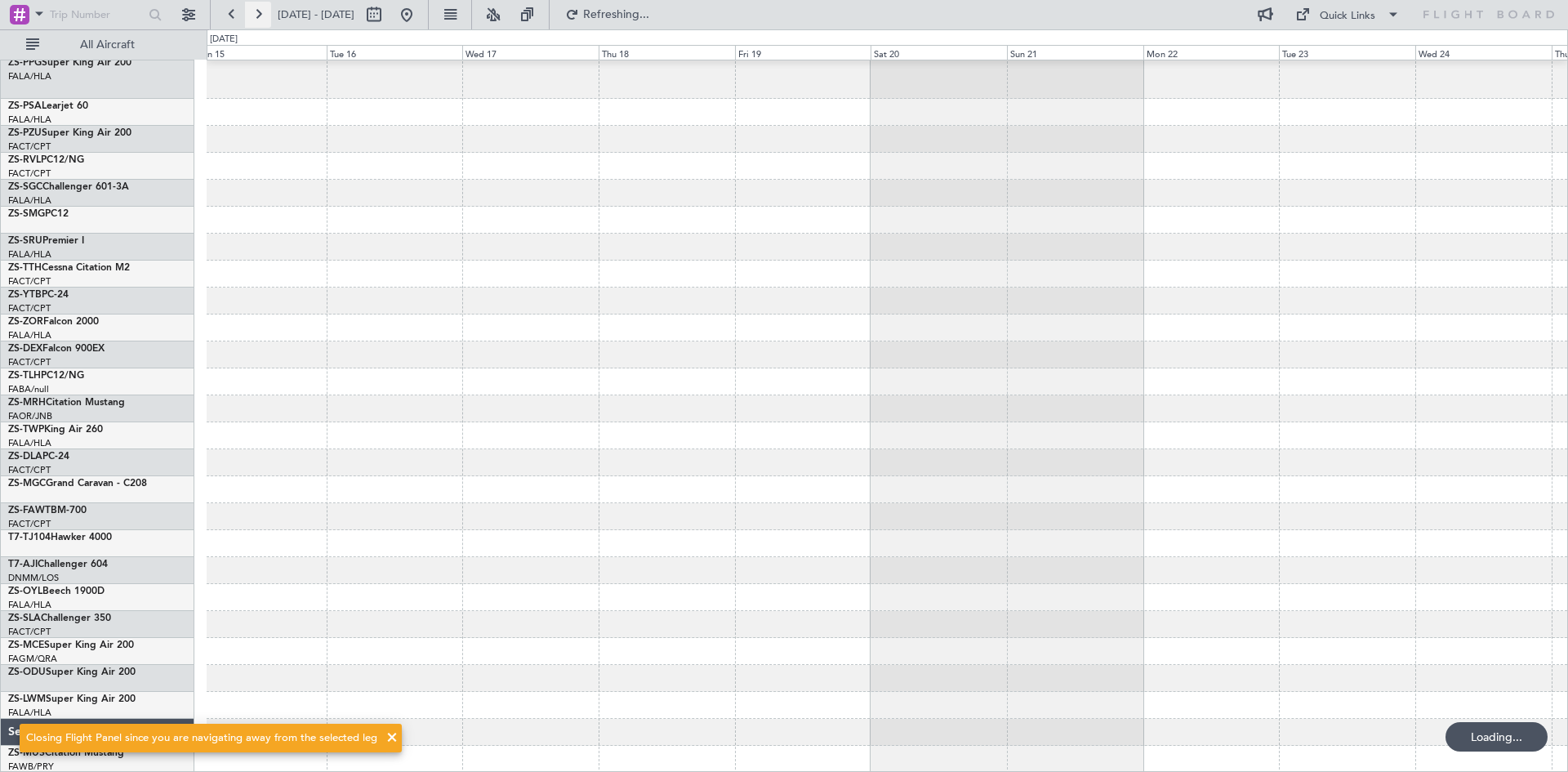
click at [263, 11] on button at bounding box center [258, 14] width 26 height 26
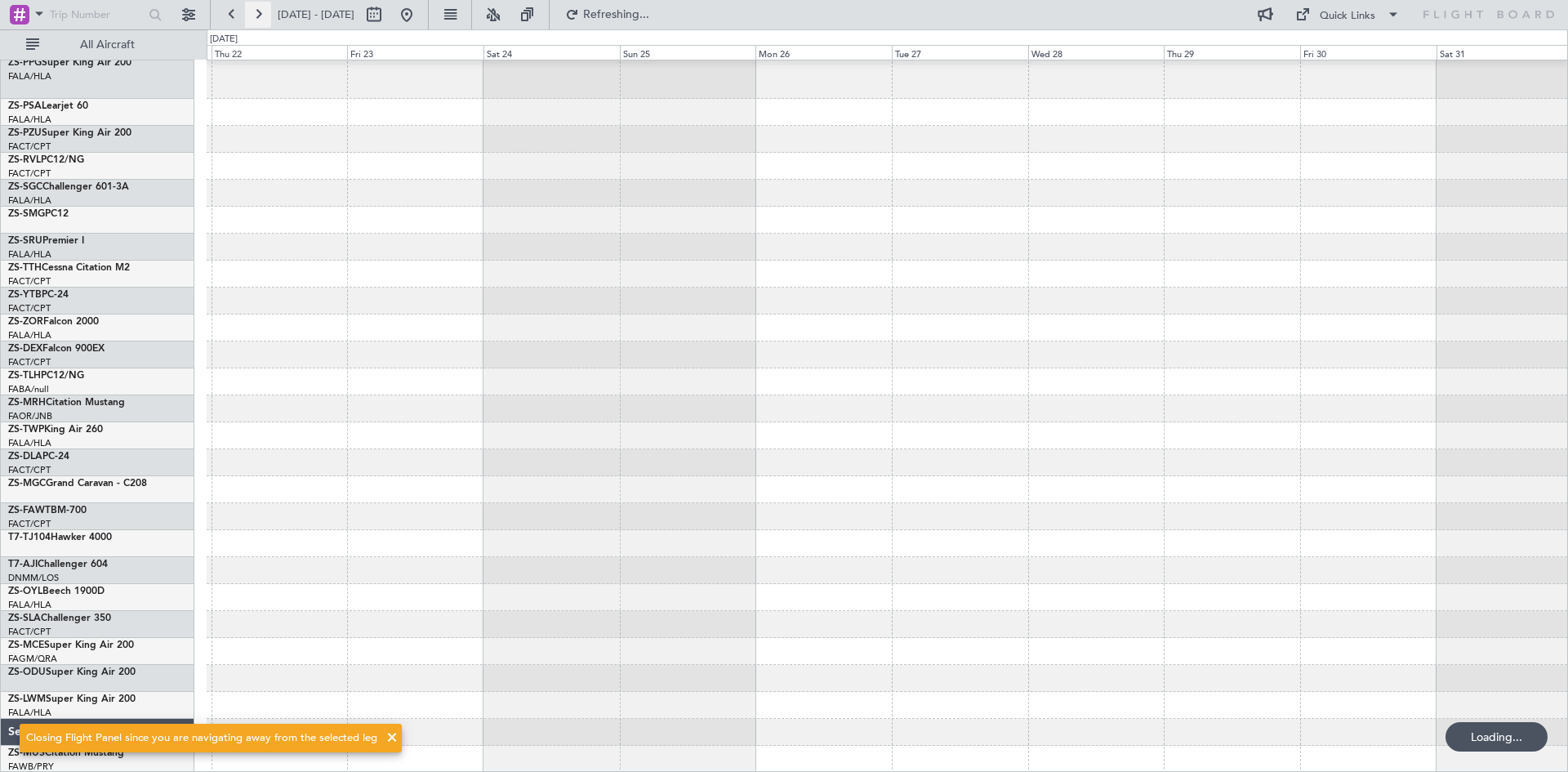
click at [258, 13] on button at bounding box center [258, 14] width 26 height 26
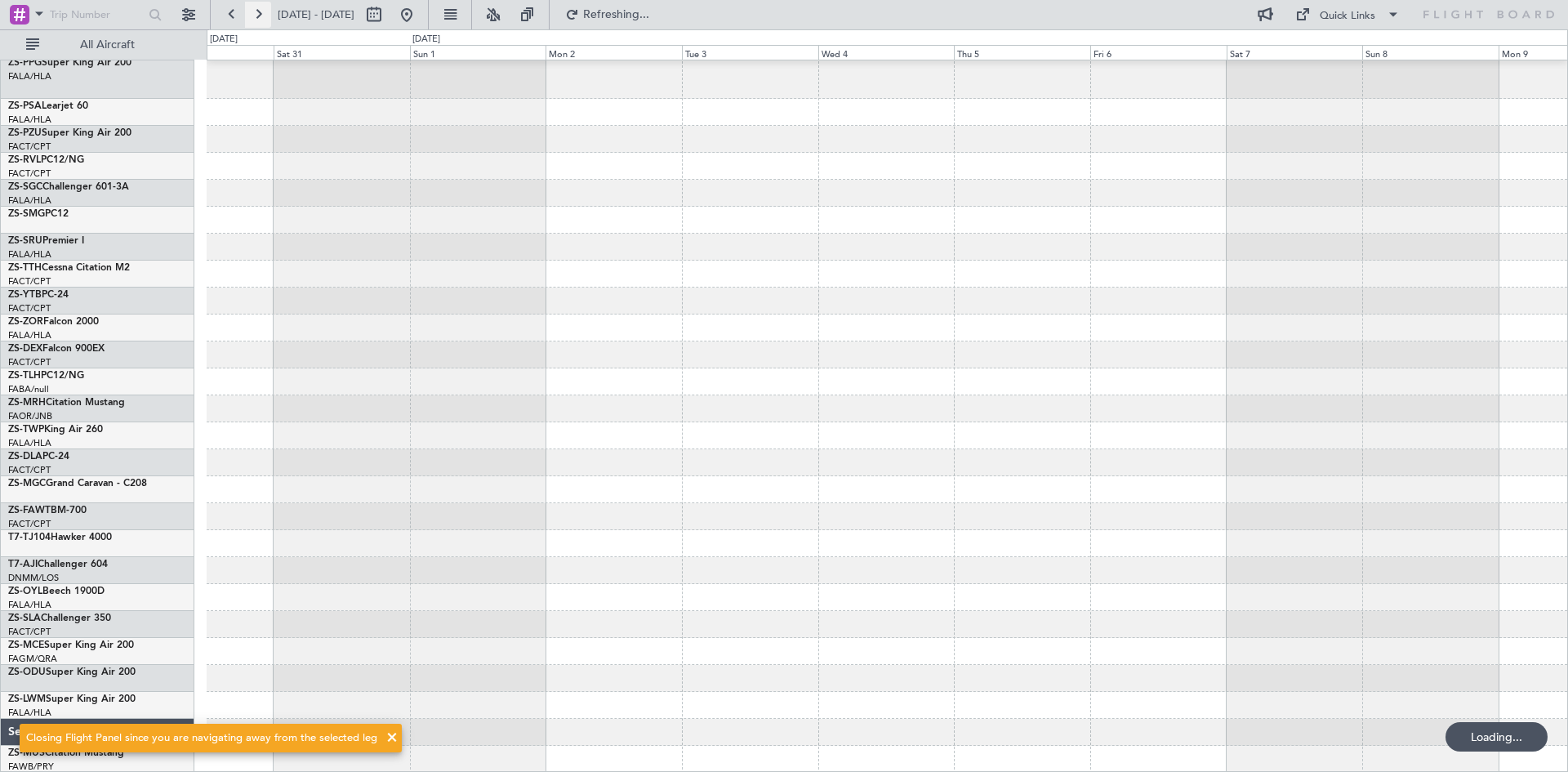
click at [258, 13] on button at bounding box center [258, 14] width 26 height 26
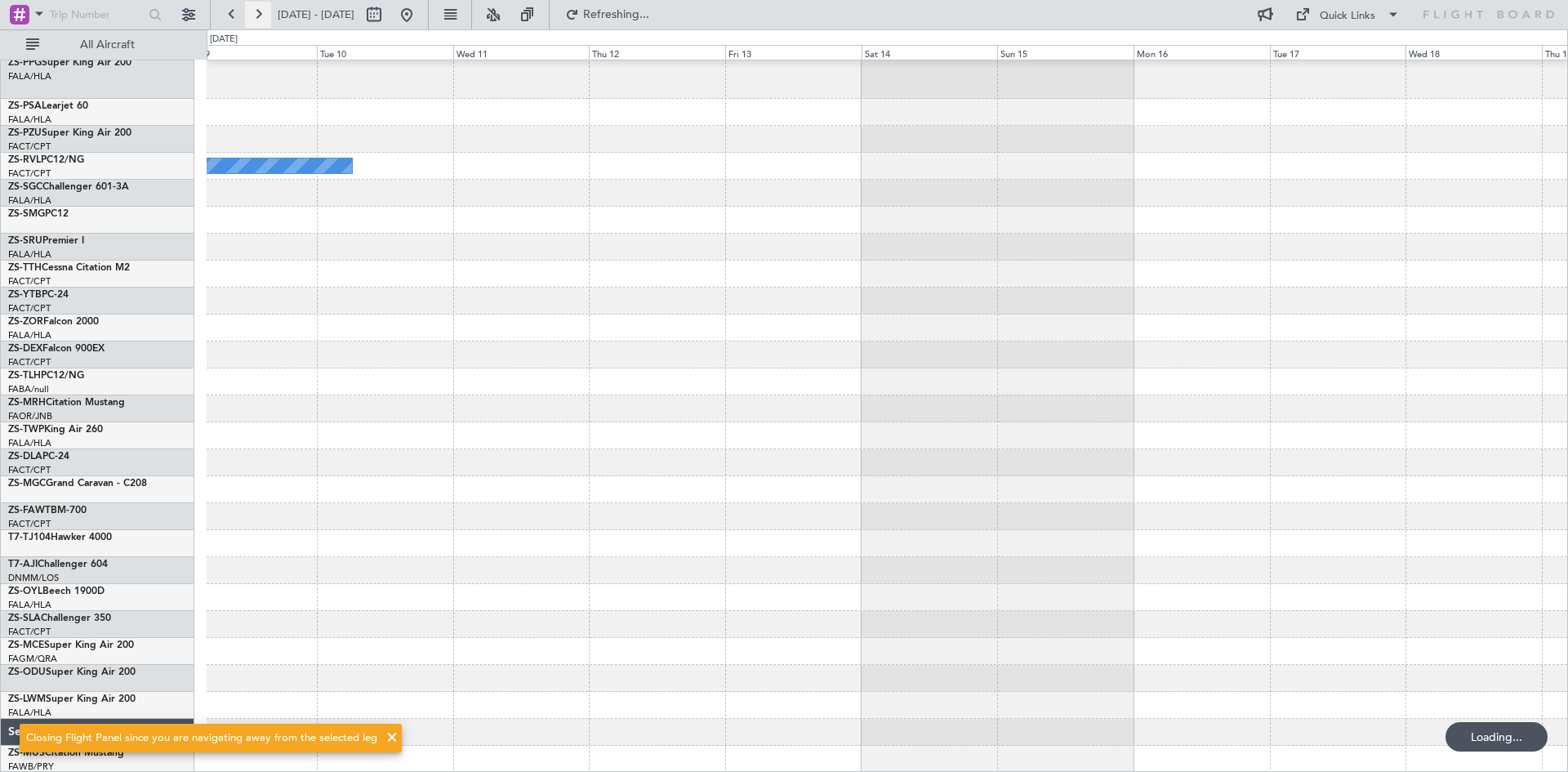
click at [258, 13] on button at bounding box center [258, 14] width 26 height 26
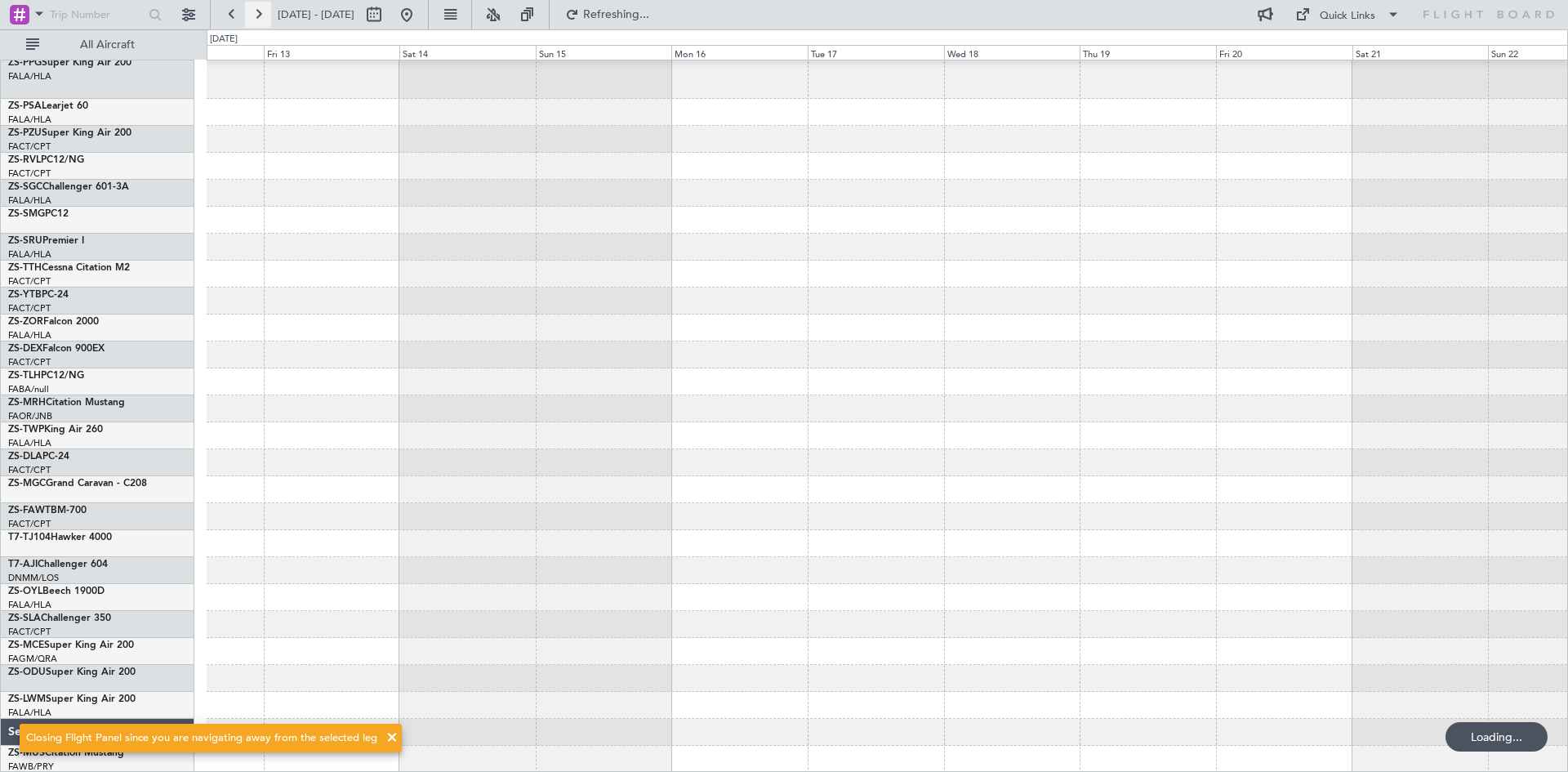
click at [258, 13] on button at bounding box center [258, 14] width 26 height 26
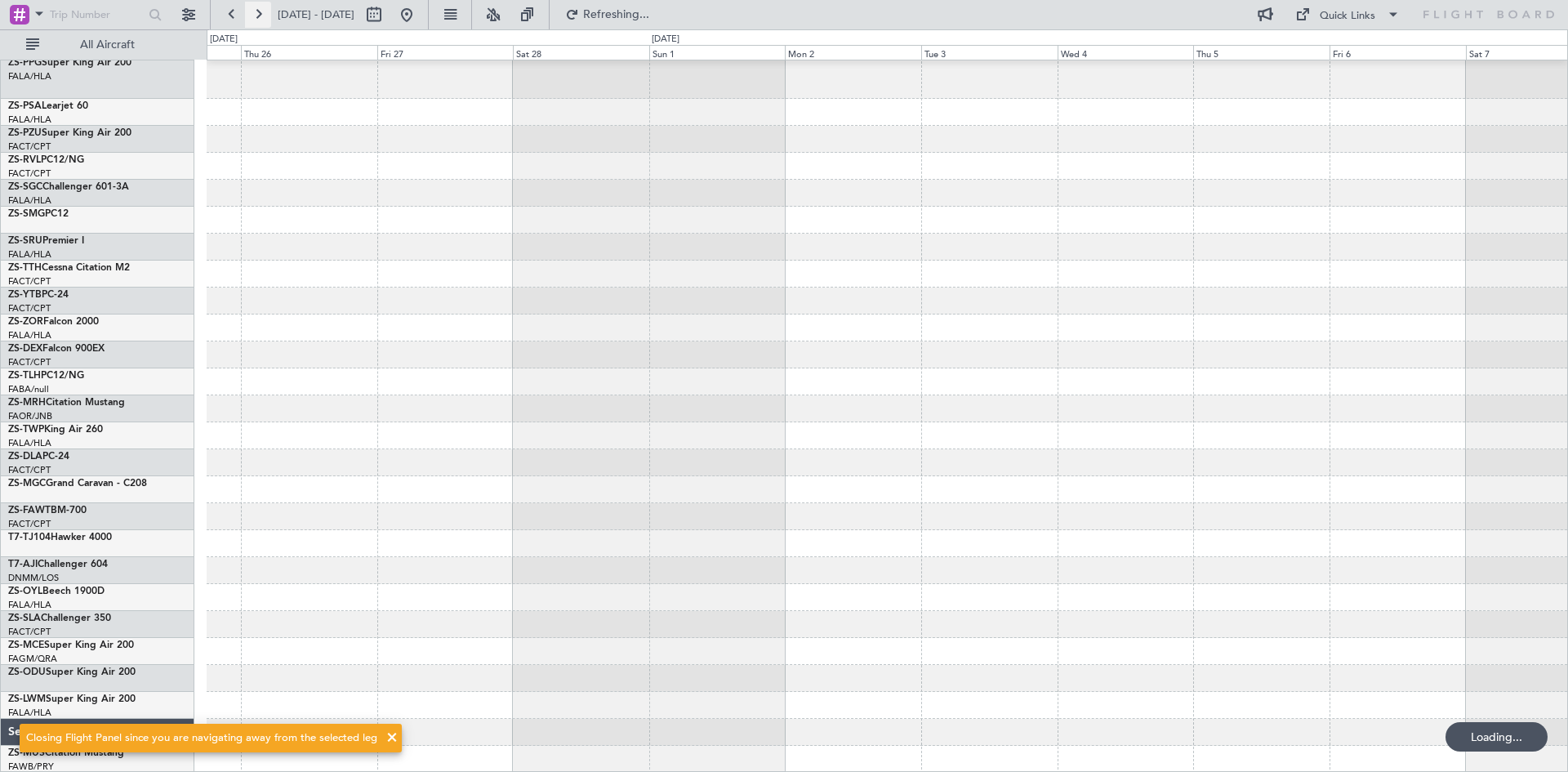
click at [258, 13] on button at bounding box center [258, 14] width 26 height 26
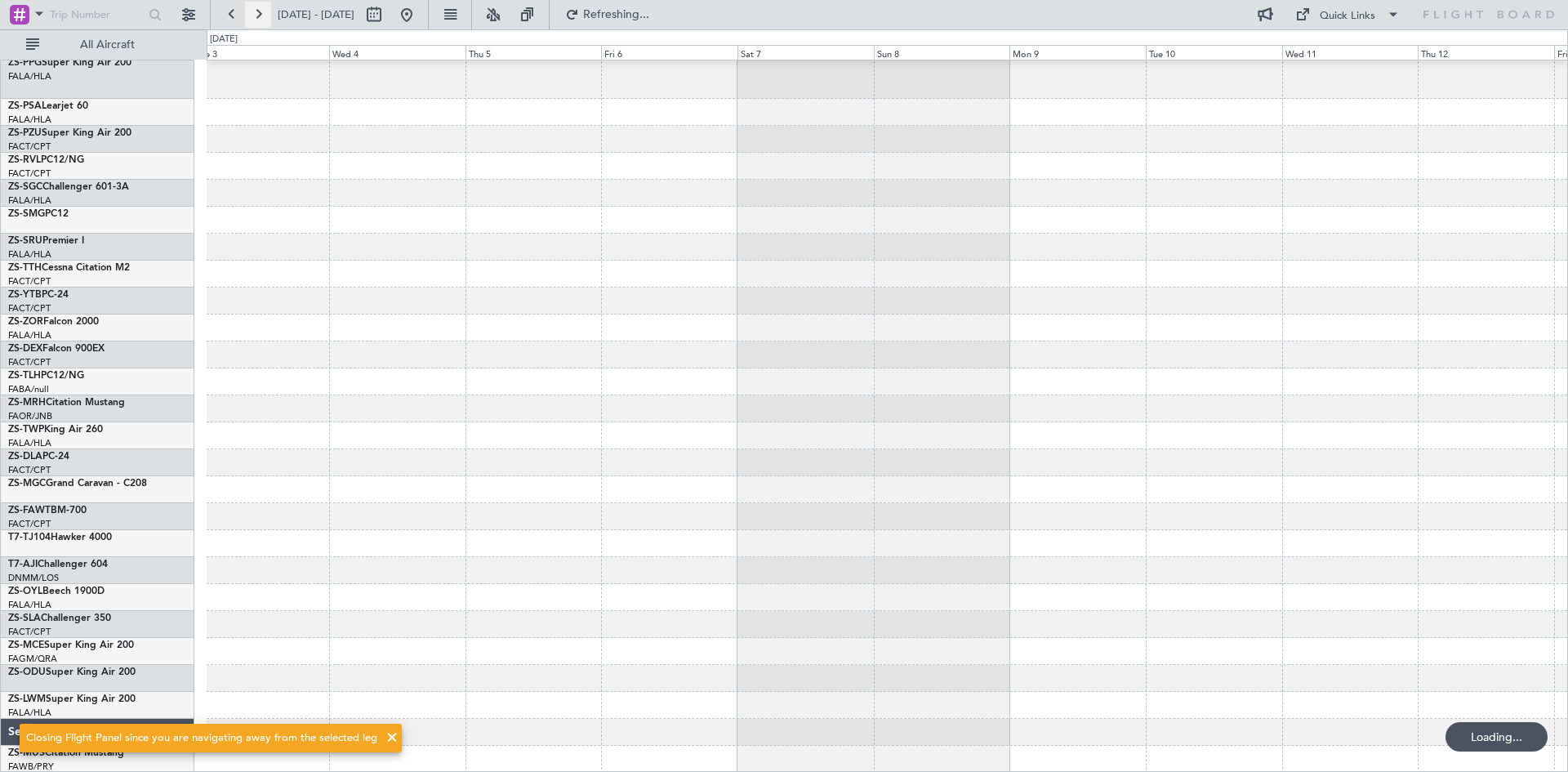
click at [258, 13] on button at bounding box center [258, 14] width 26 height 26
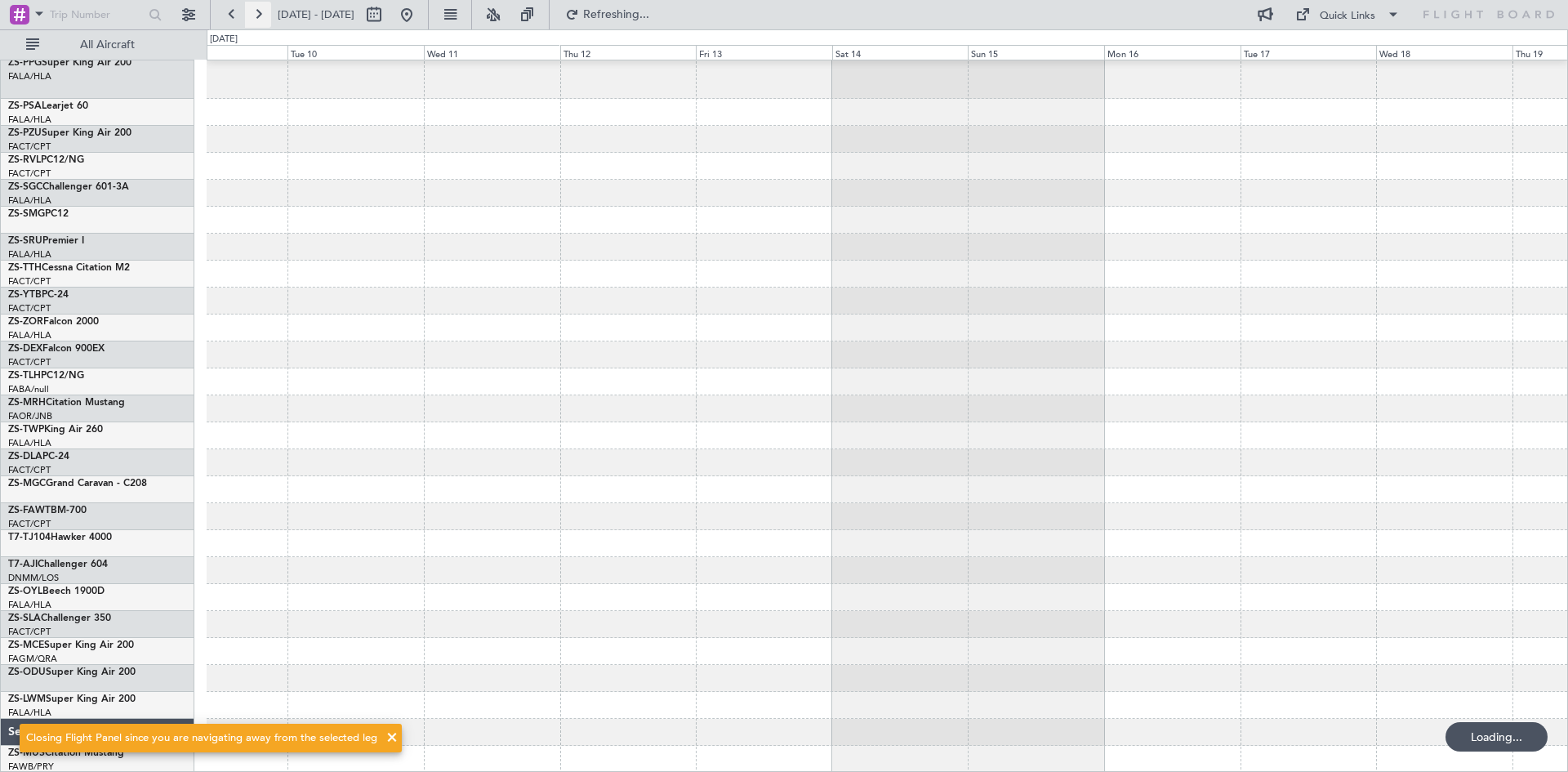
click at [258, 13] on button at bounding box center [258, 14] width 26 height 26
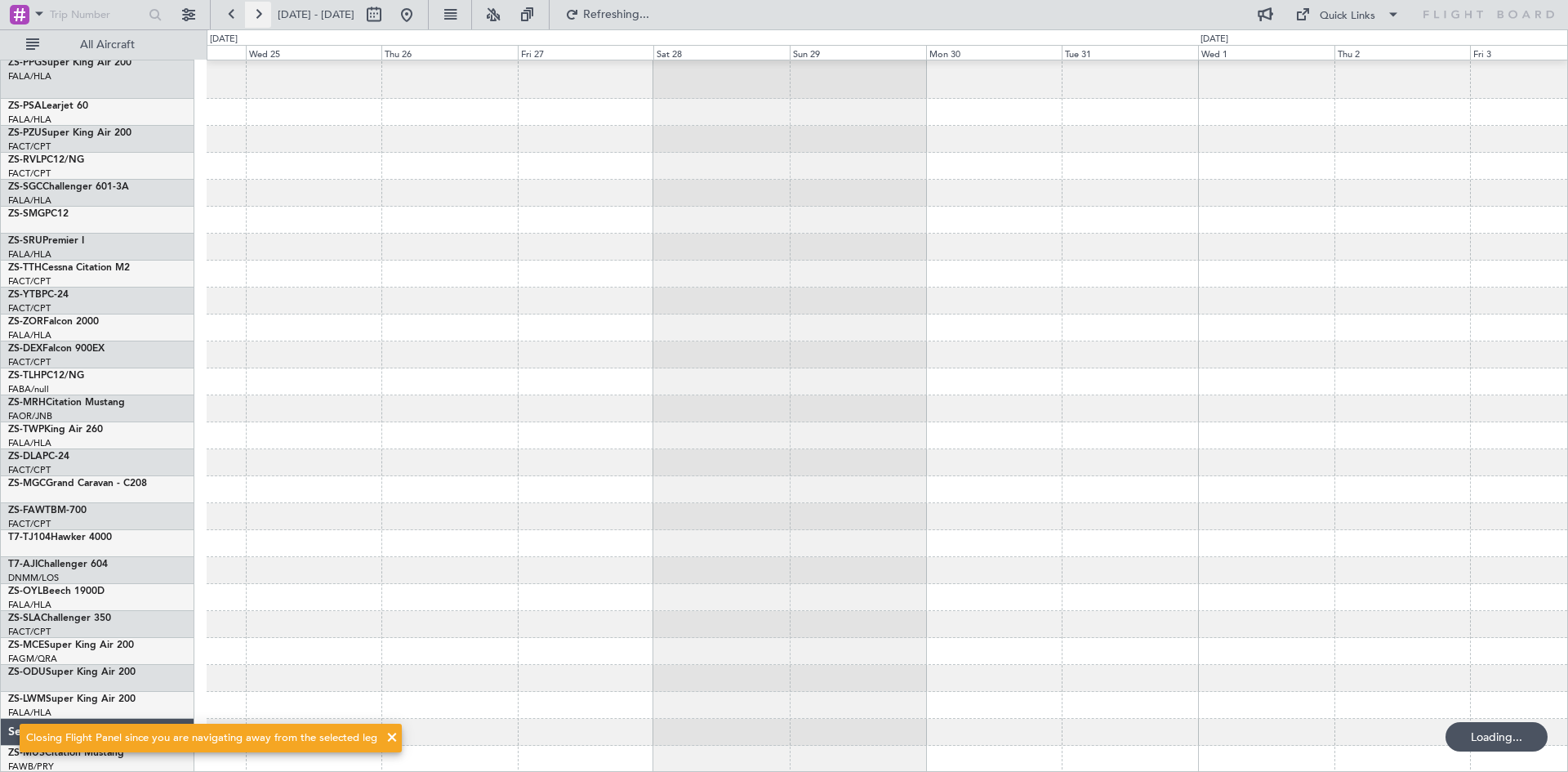
click at [258, 13] on button at bounding box center [258, 14] width 26 height 26
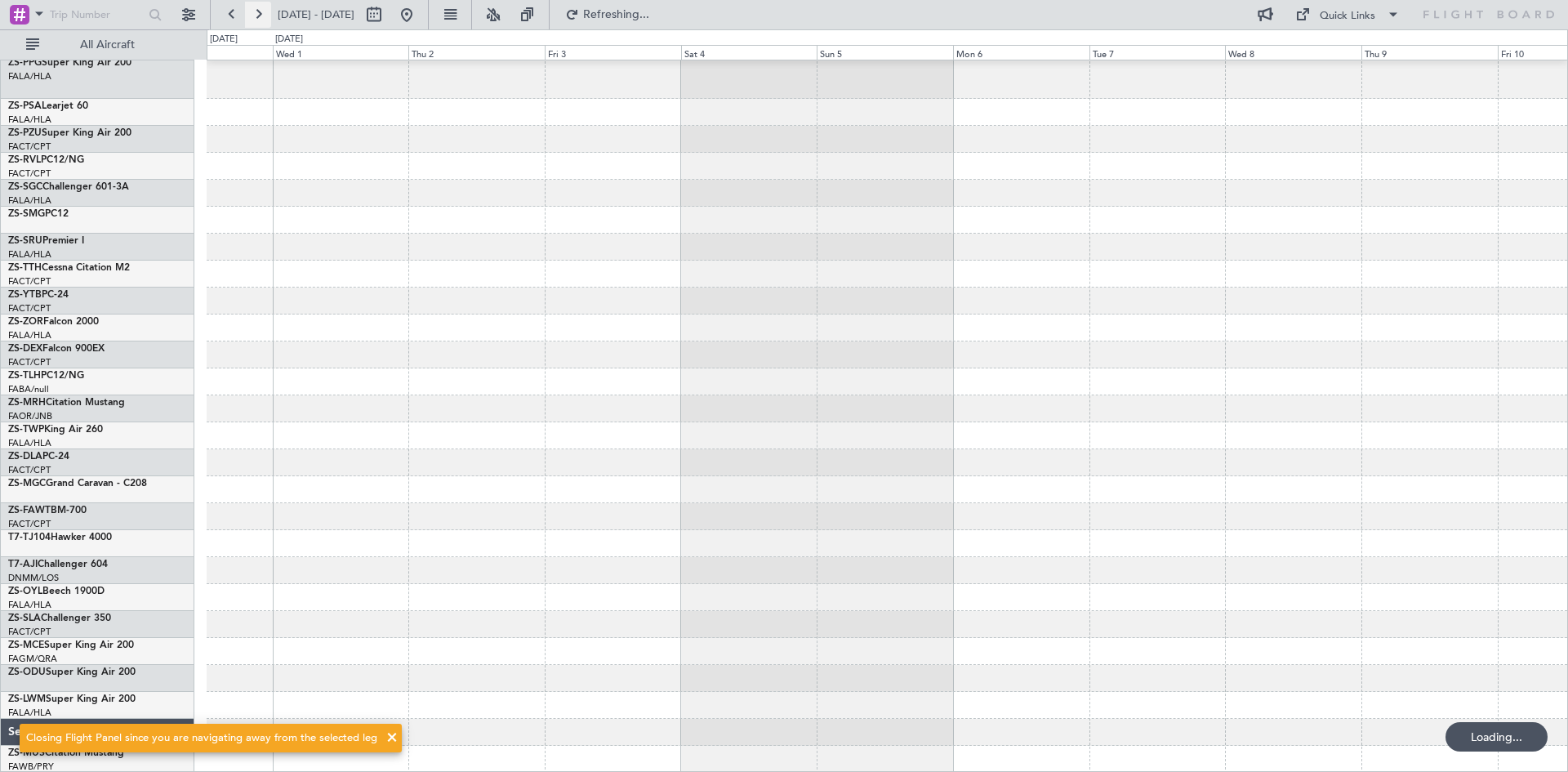
click at [258, 13] on button at bounding box center [258, 14] width 26 height 26
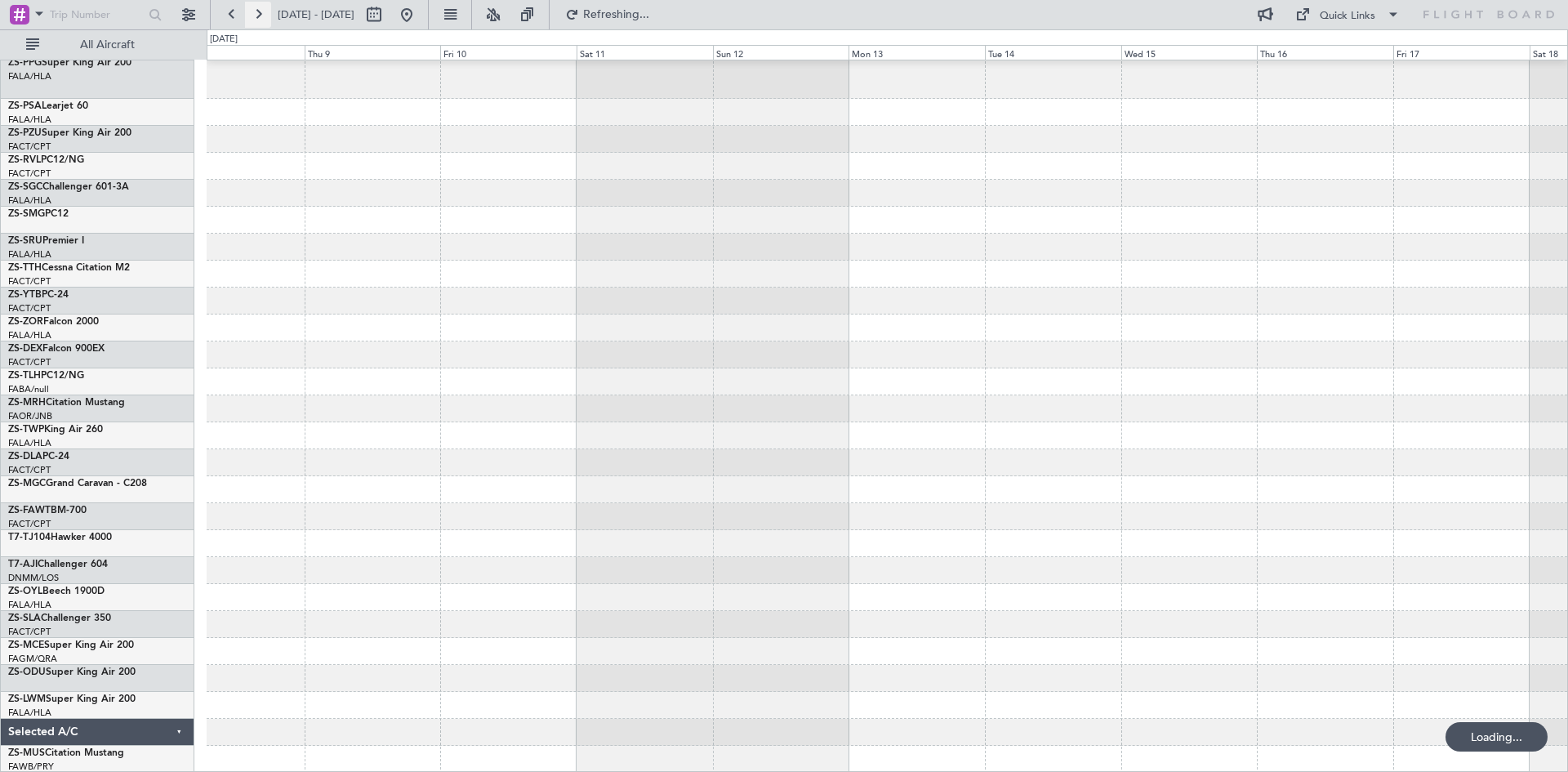
click at [258, 13] on button at bounding box center [258, 14] width 26 height 26
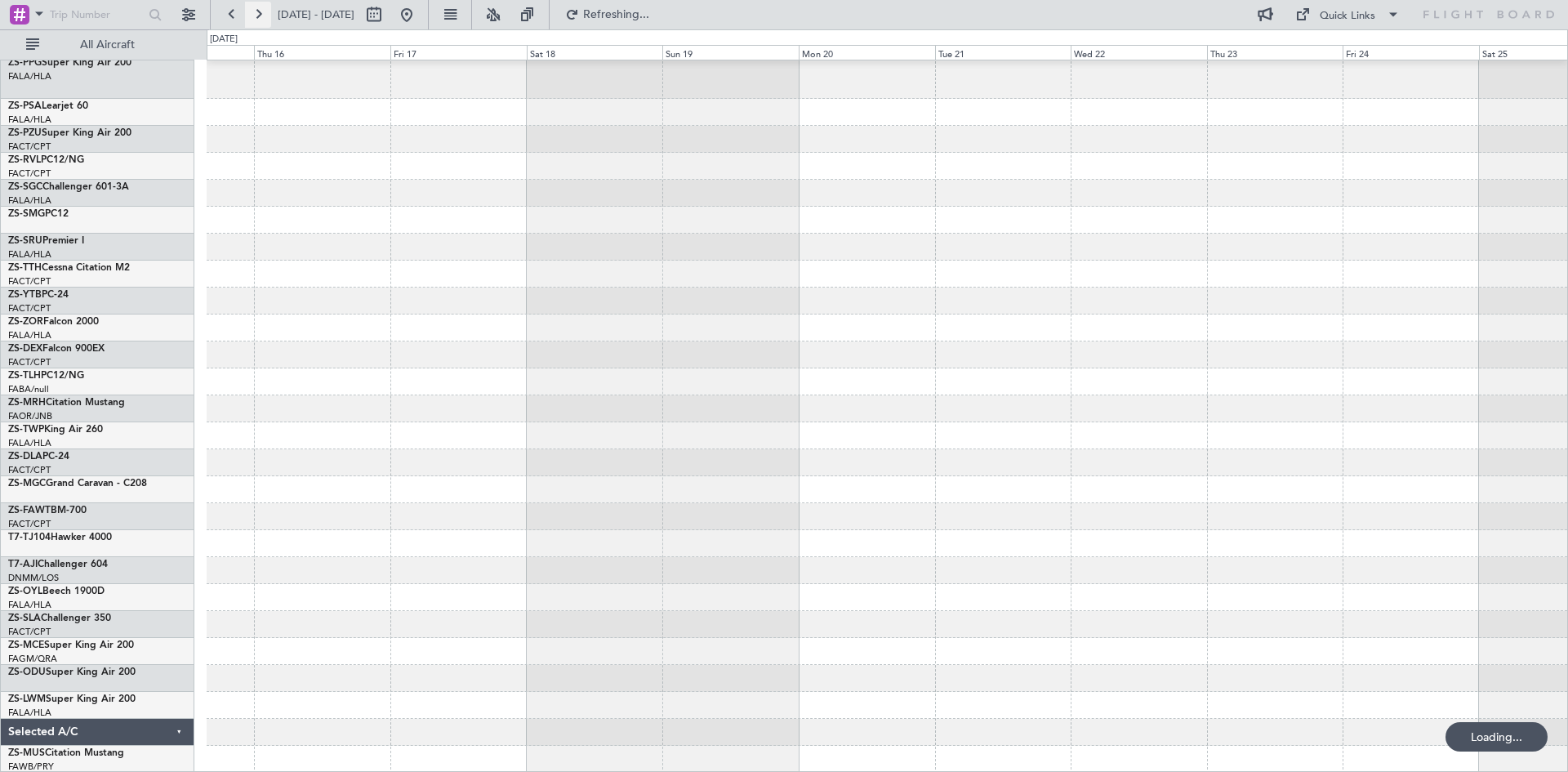
click at [258, 13] on button at bounding box center [258, 14] width 26 height 26
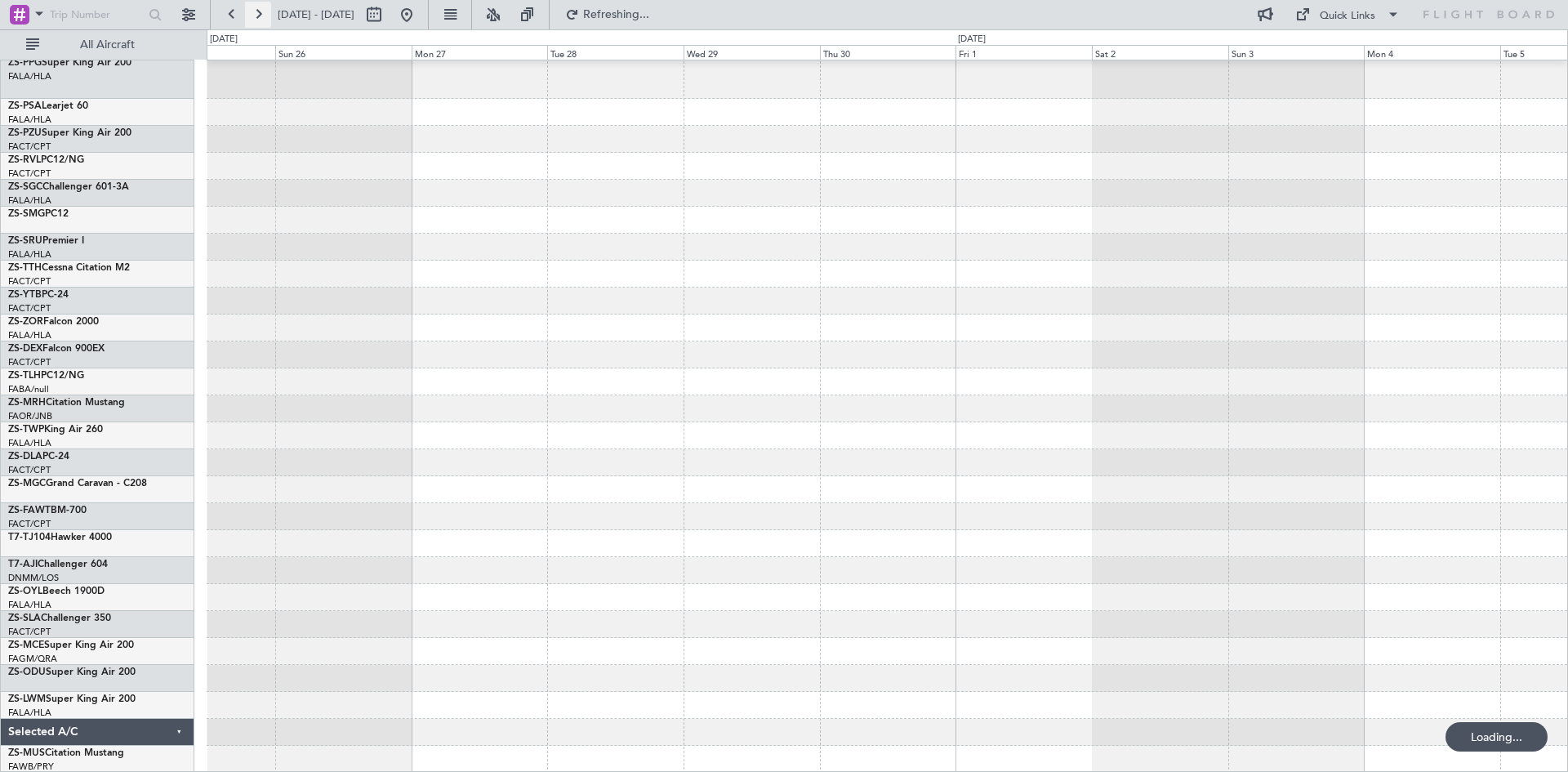
click at [258, 13] on button at bounding box center [258, 14] width 26 height 26
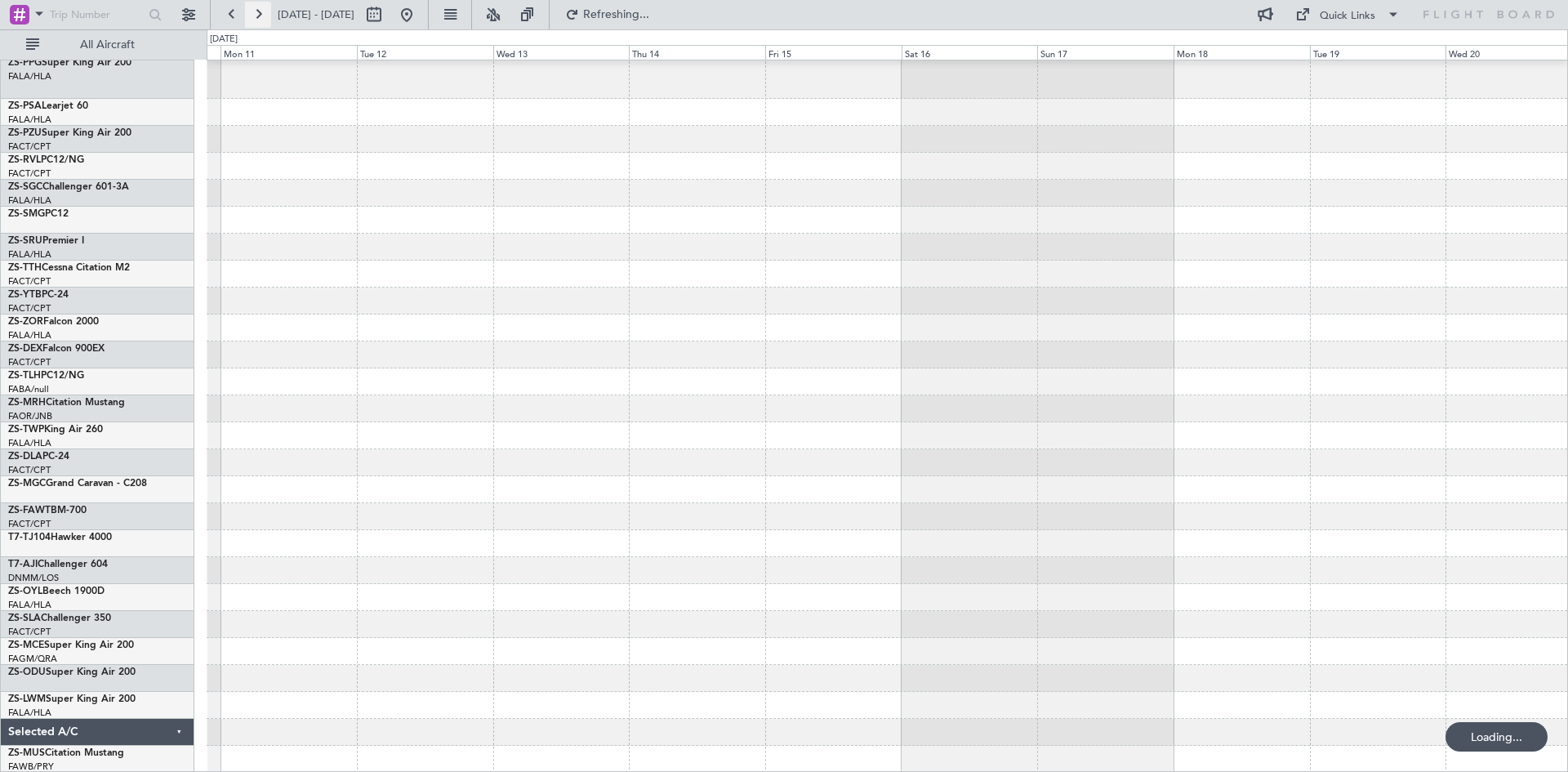
click at [258, 13] on button at bounding box center [258, 14] width 26 height 26
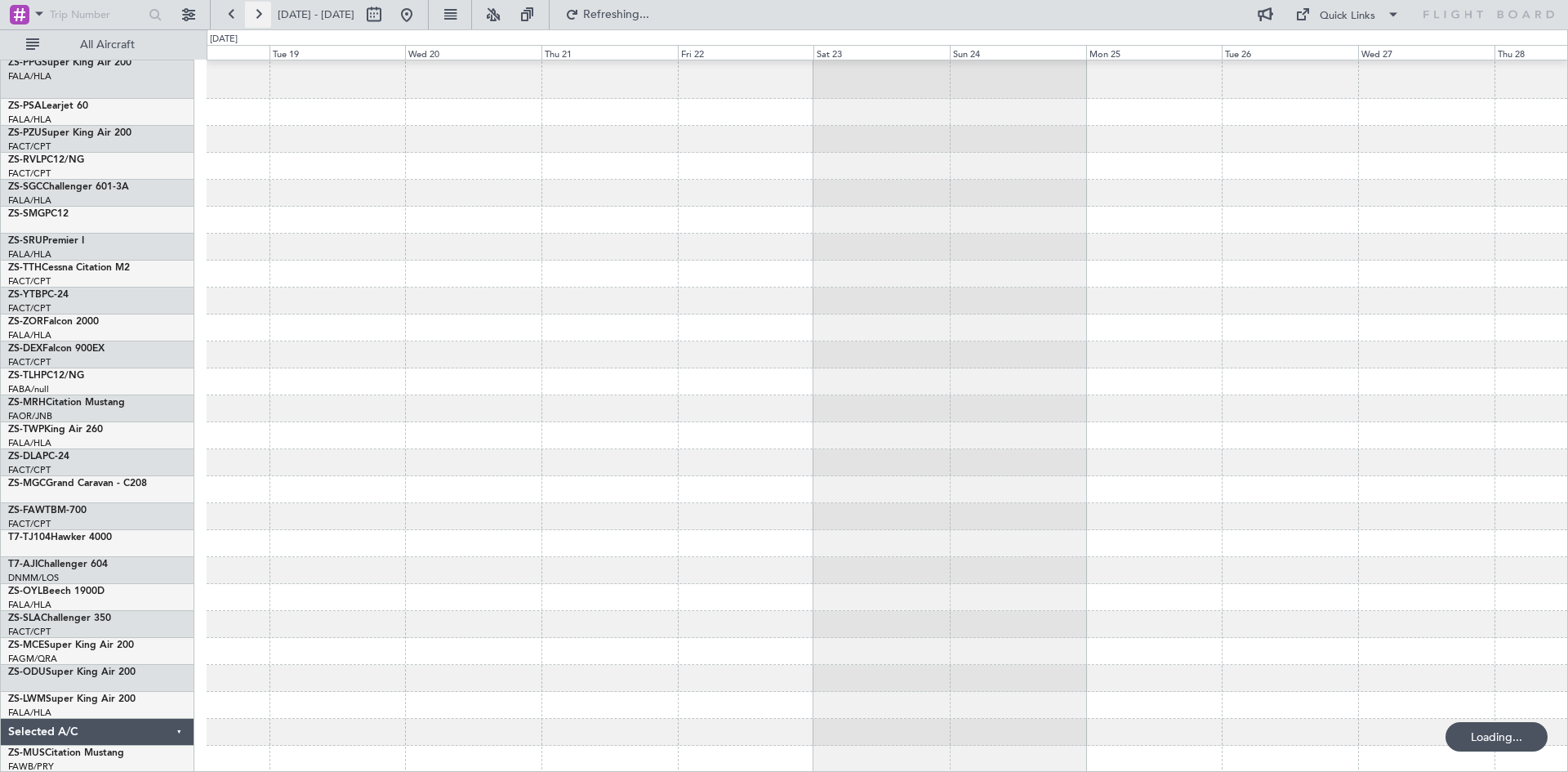
click at [258, 13] on button at bounding box center [258, 14] width 26 height 26
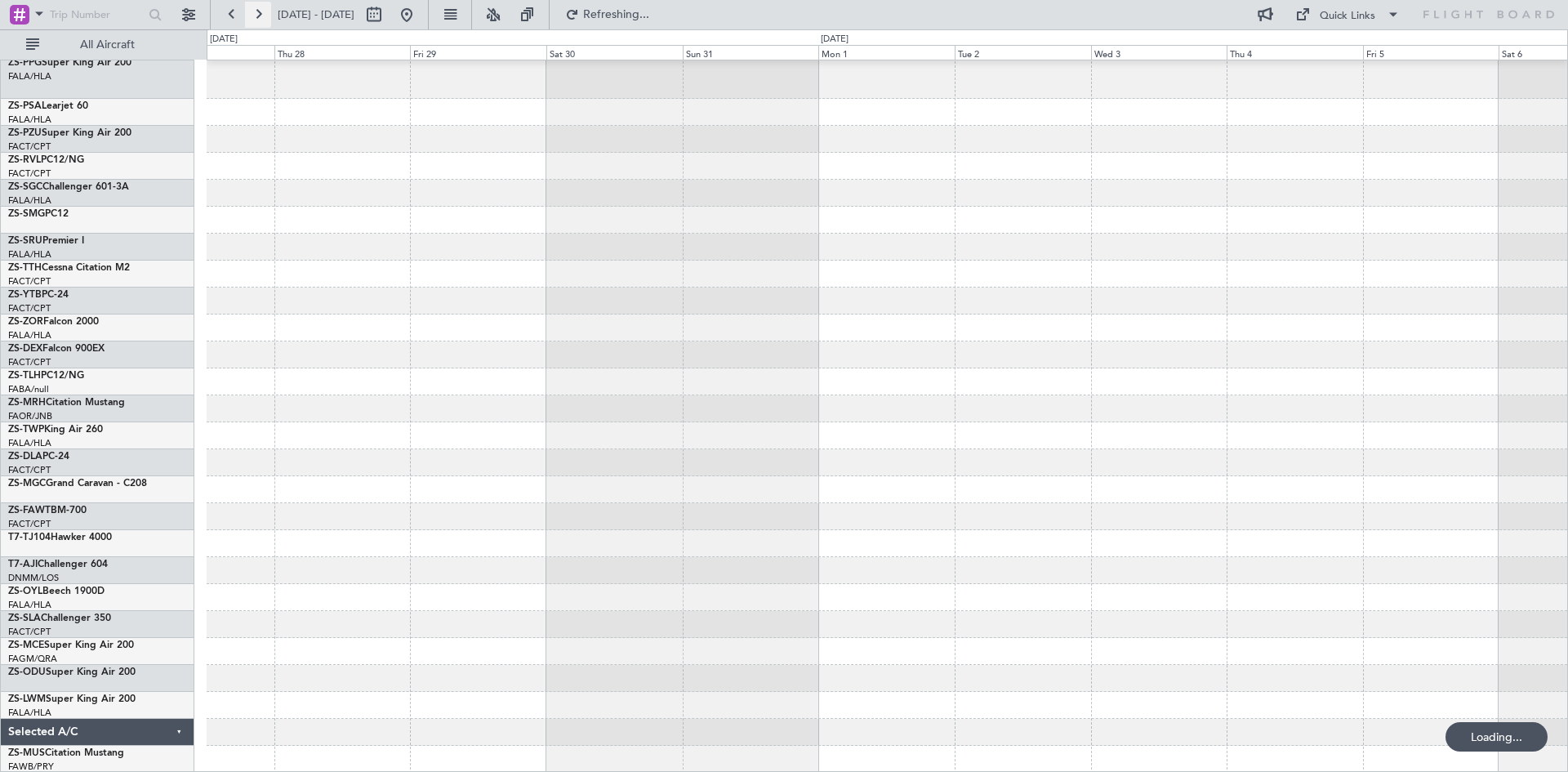
click at [258, 13] on button at bounding box center [258, 14] width 26 height 26
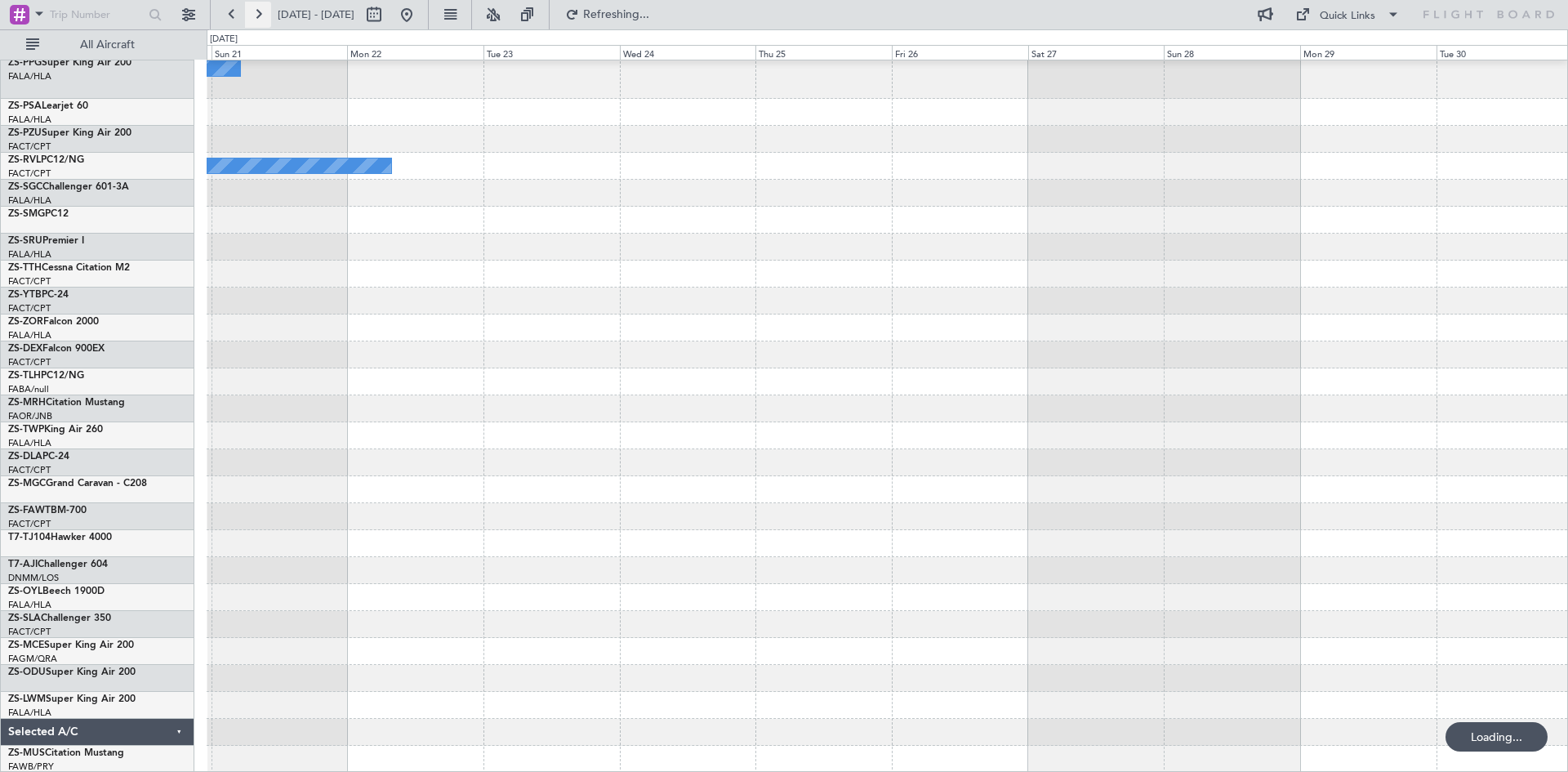
click at [258, 13] on button at bounding box center [258, 14] width 26 height 26
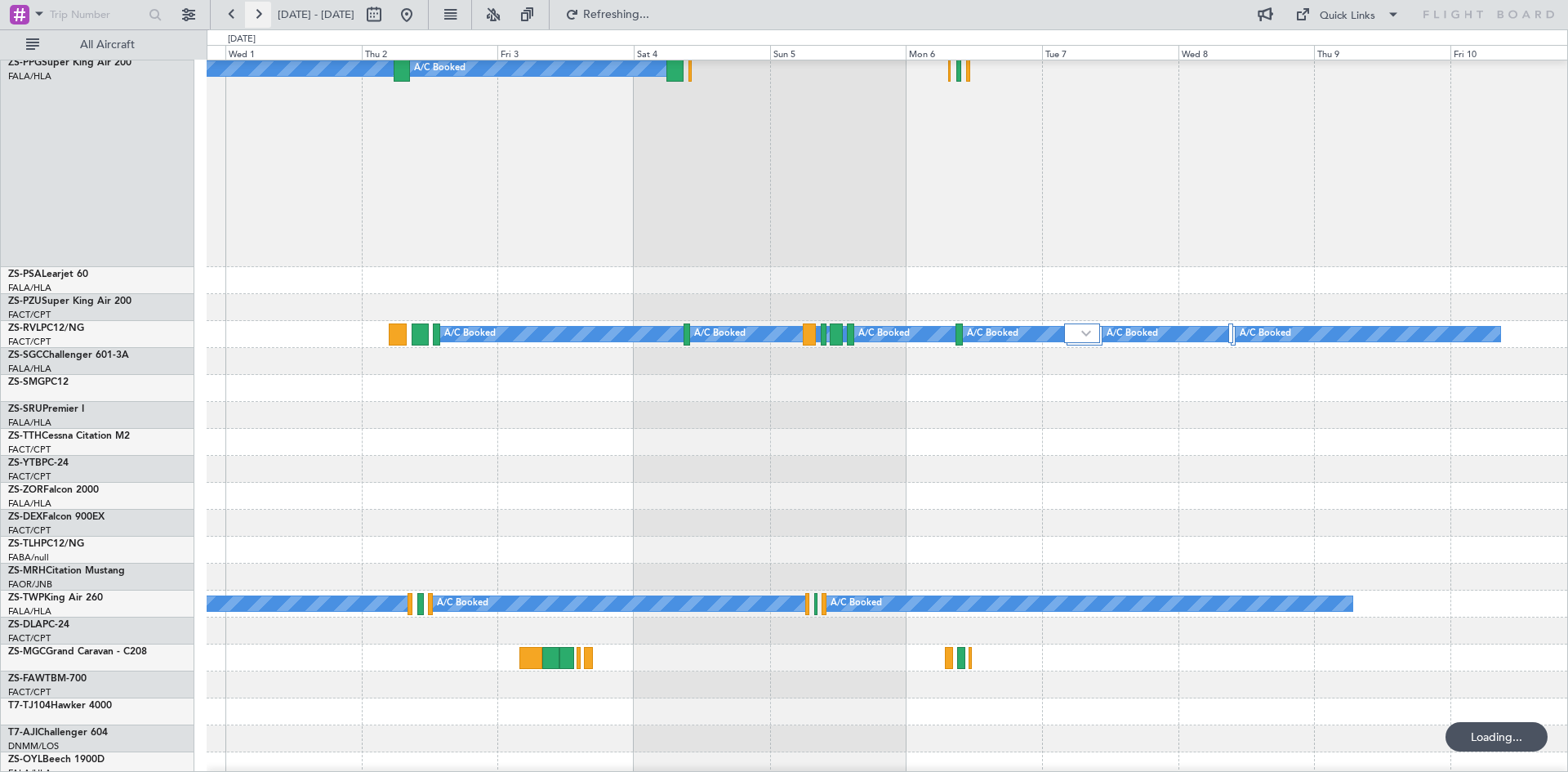
click at [258, 13] on button at bounding box center [258, 14] width 26 height 26
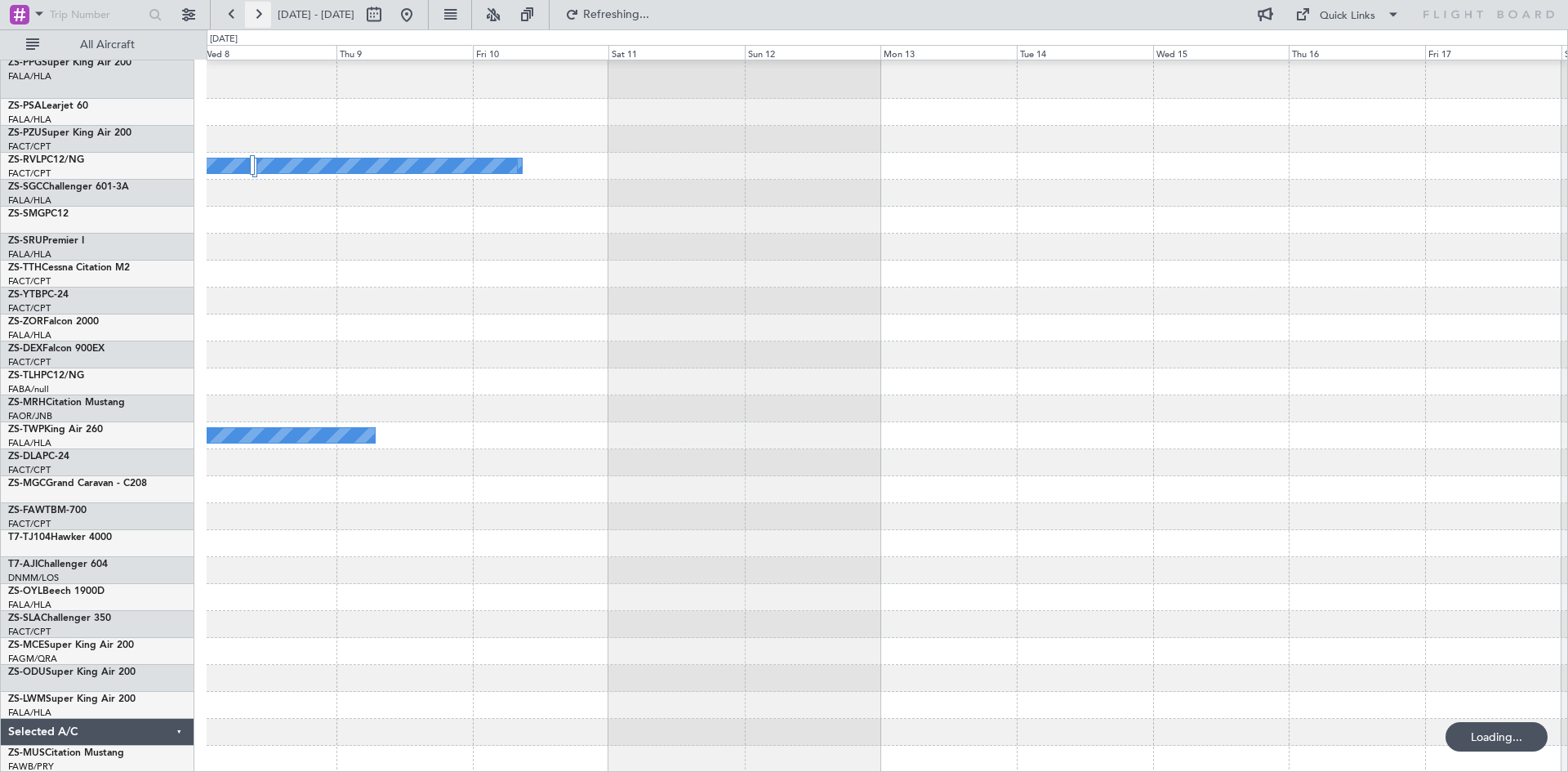
click at [258, 13] on button at bounding box center [258, 14] width 26 height 26
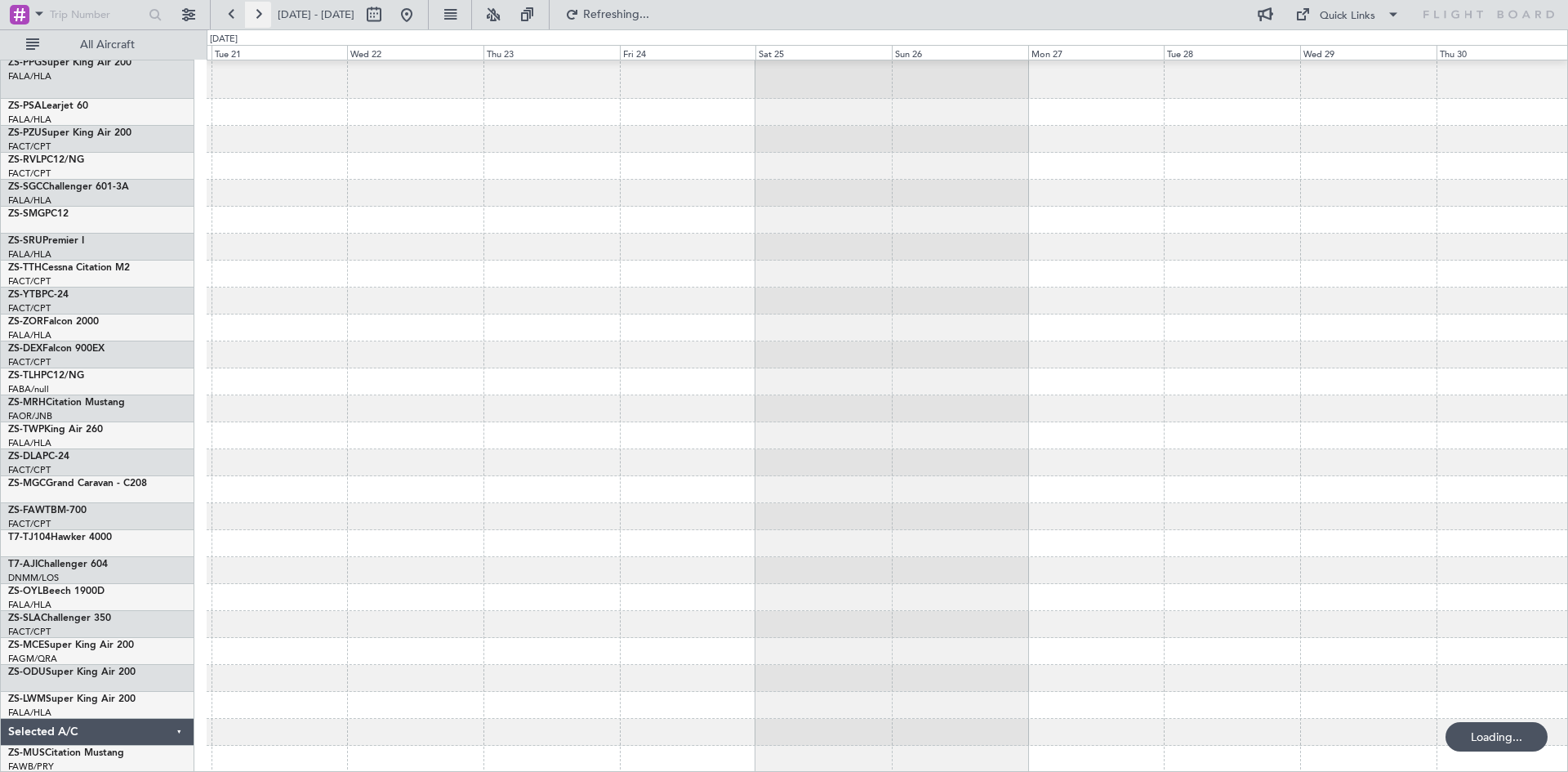
click at [258, 13] on button at bounding box center [258, 14] width 26 height 26
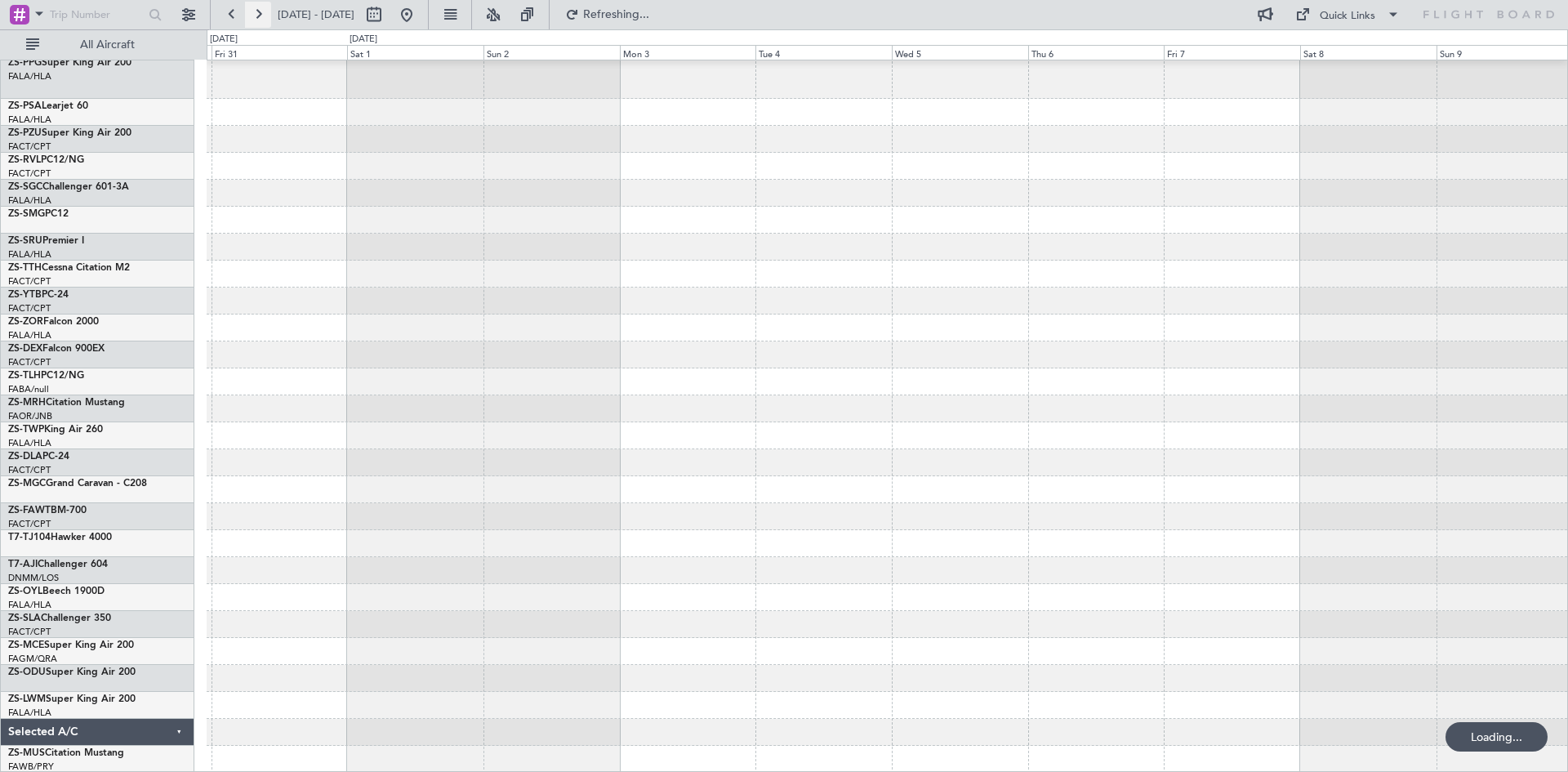
click at [258, 13] on button at bounding box center [258, 14] width 26 height 26
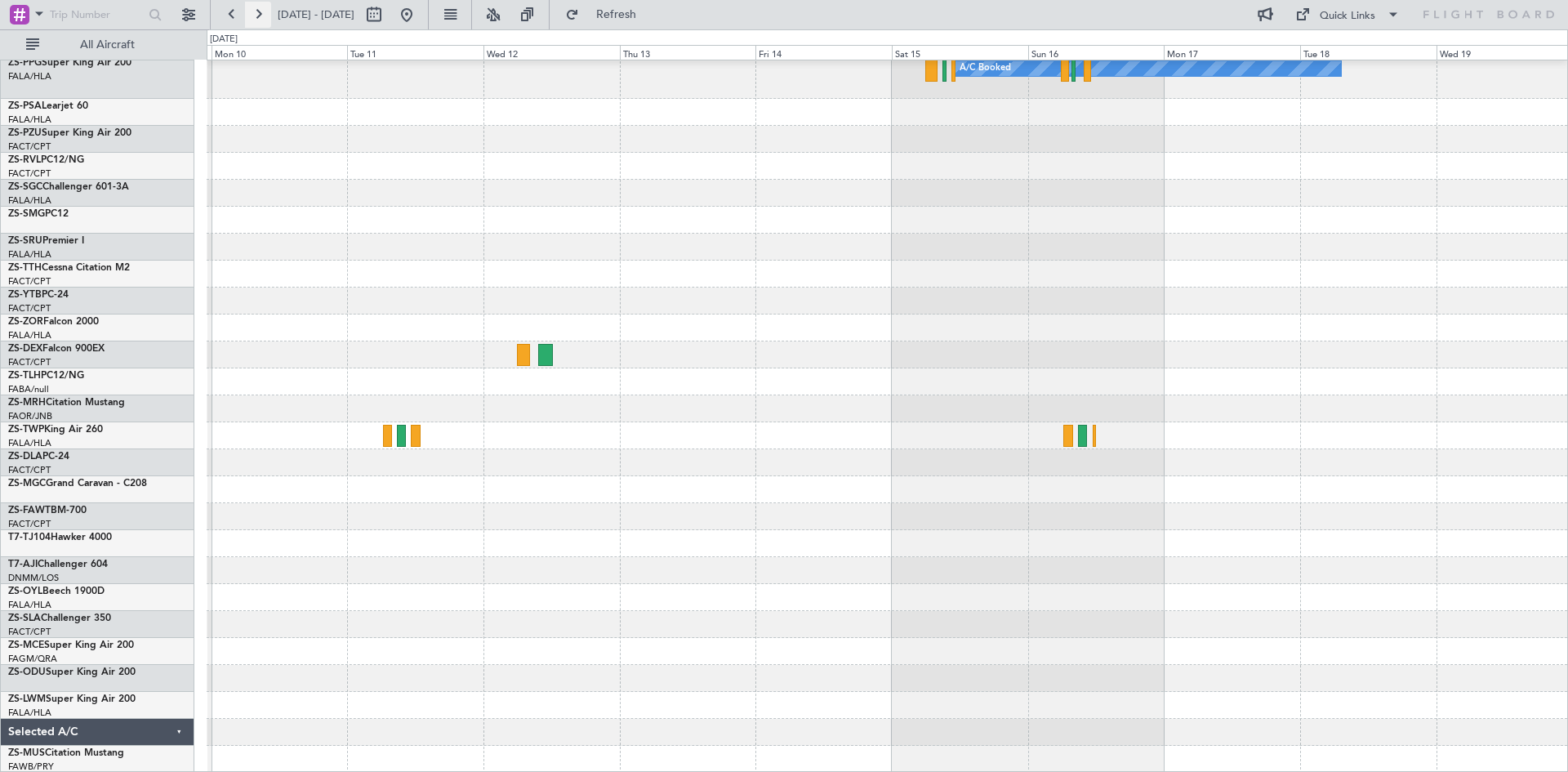
click at [258, 19] on button at bounding box center [258, 14] width 26 height 26
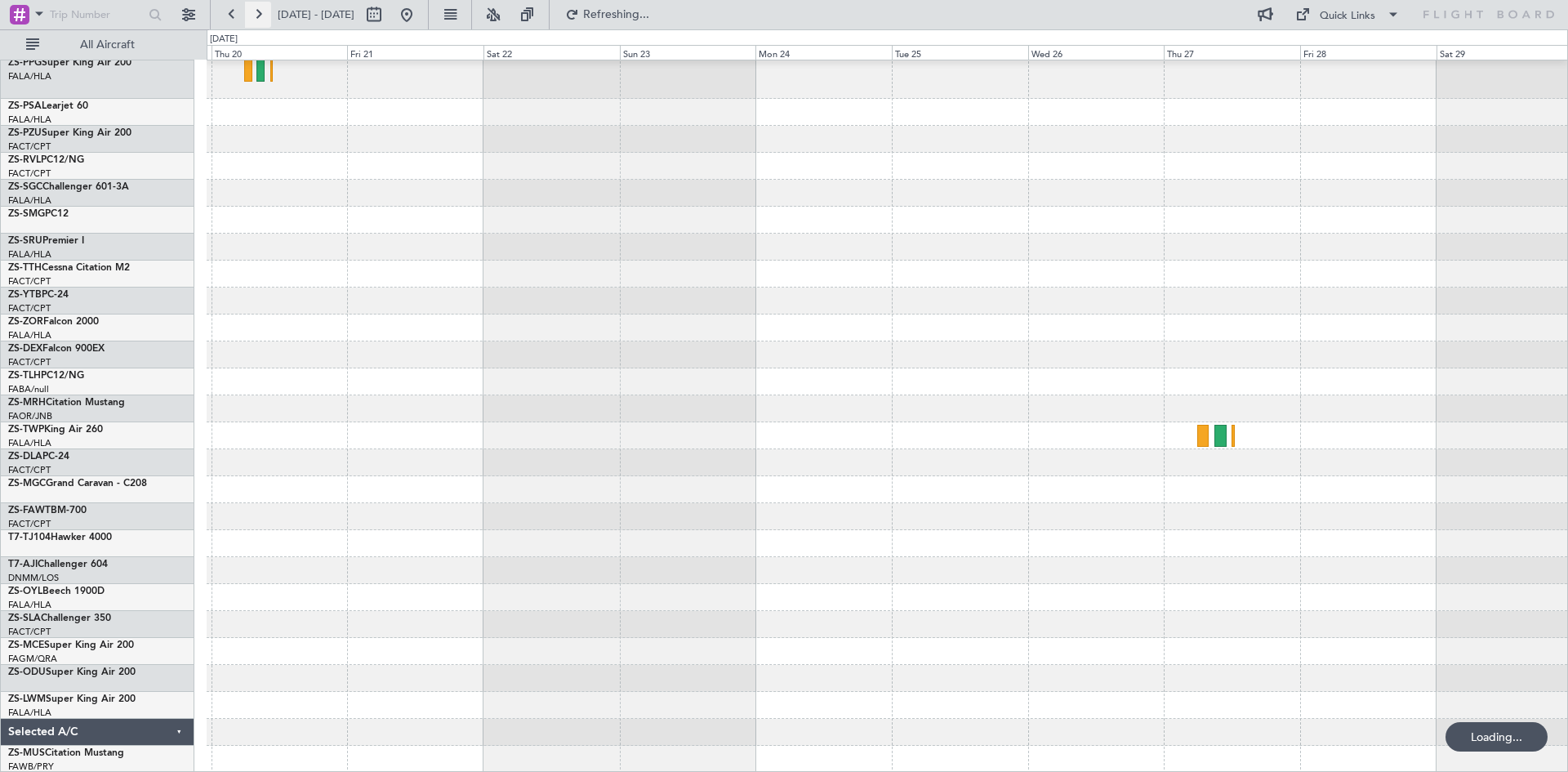
click at [258, 19] on button at bounding box center [258, 14] width 26 height 26
